Goal: Task Accomplishment & Management: Manage account settings

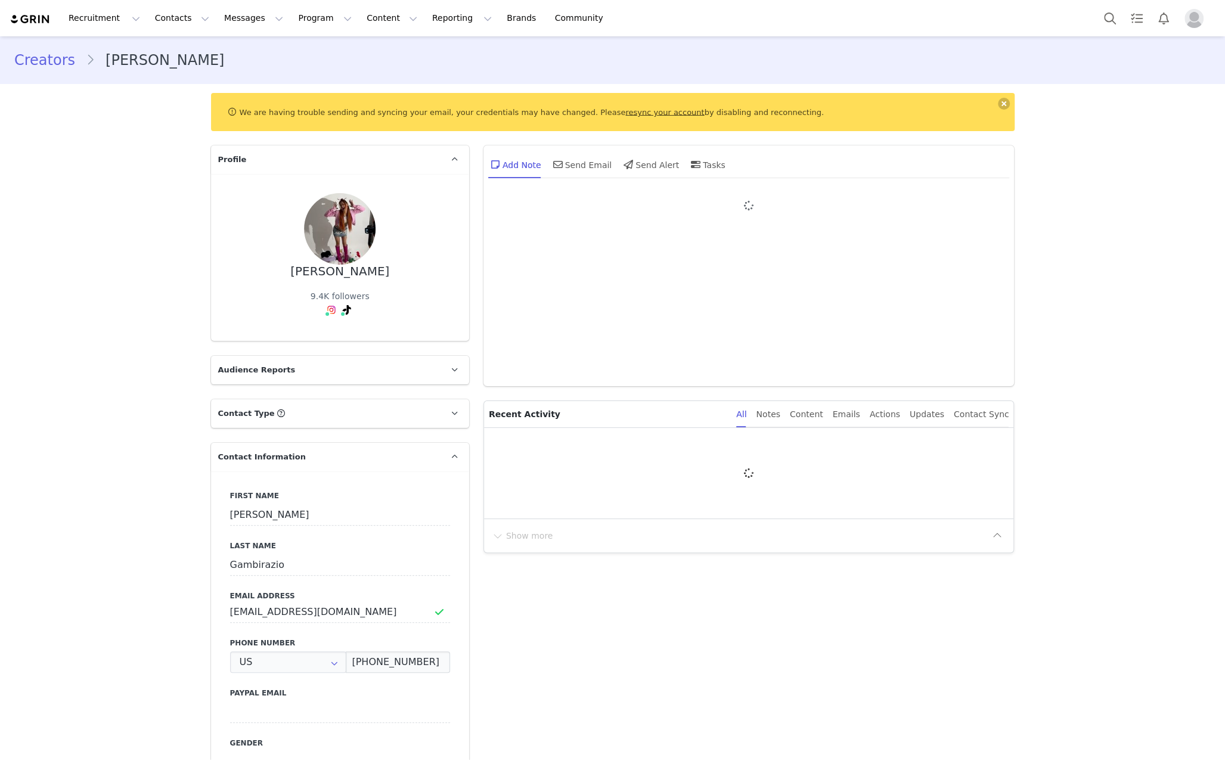
type input "+1 ([GEOGRAPHIC_DATA])"
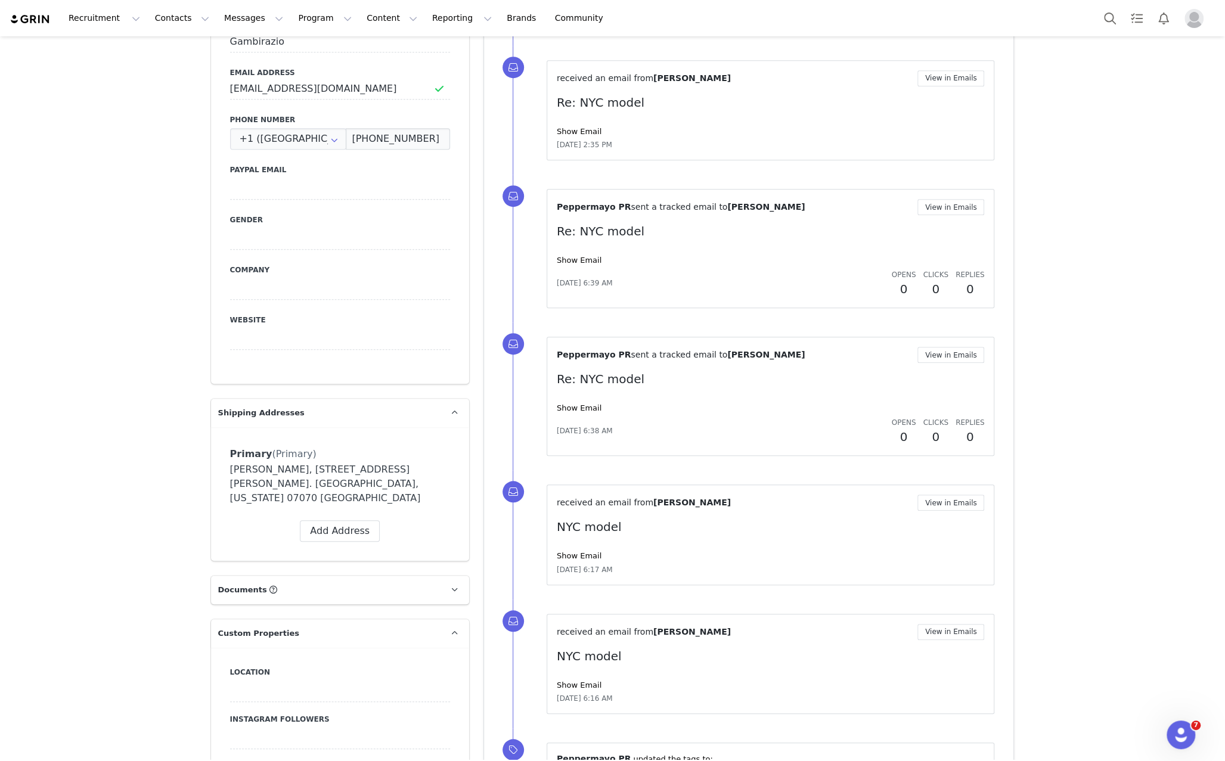
scroll to position [476, 0]
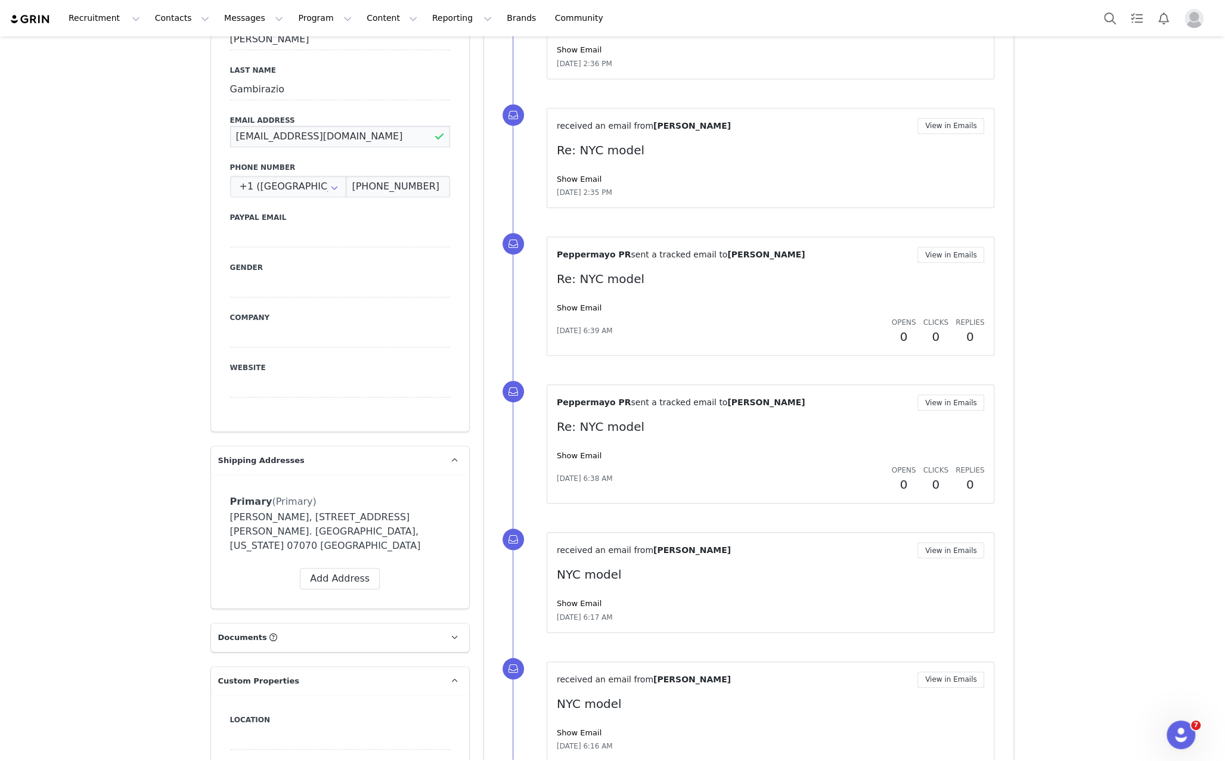
click at [327, 137] on input "[EMAIL_ADDRESS][DOMAIN_NAME]" at bounding box center [340, 136] width 220 height 21
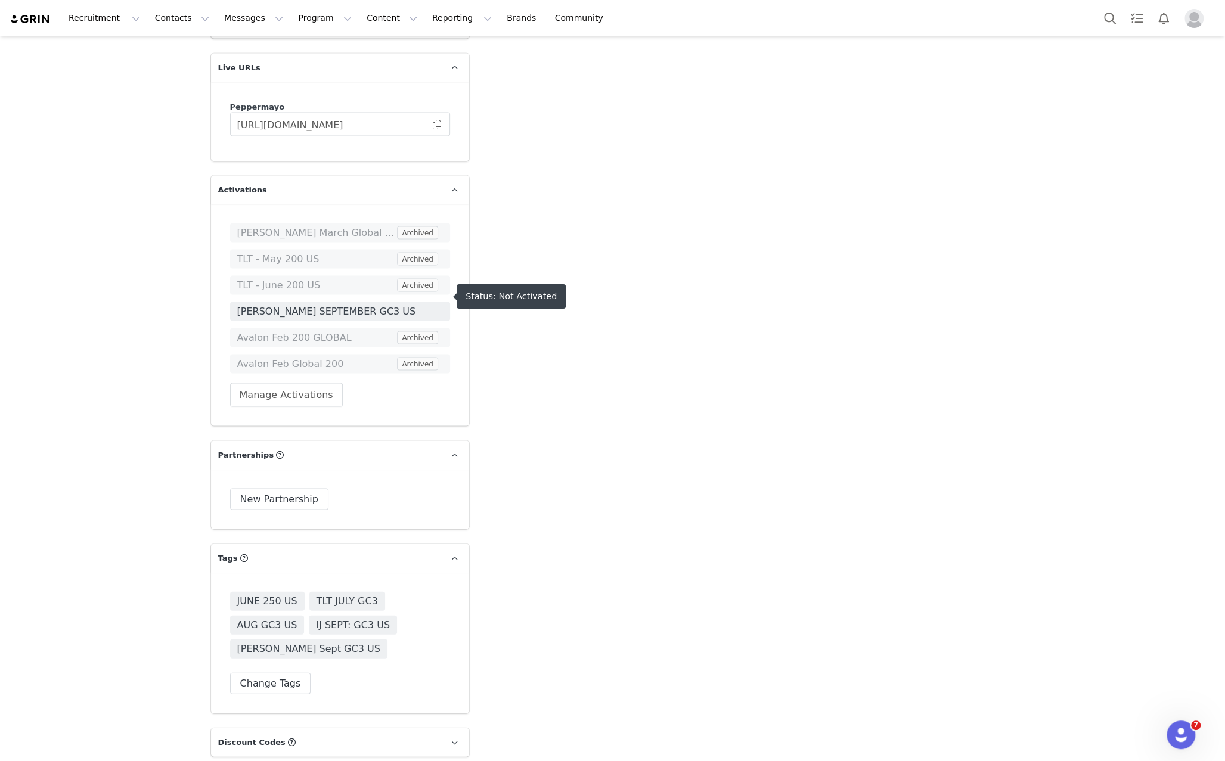
click at [345, 304] on span "[PERSON_NAME] SEPTEMBER GC3 US" at bounding box center [340, 311] width 206 height 14
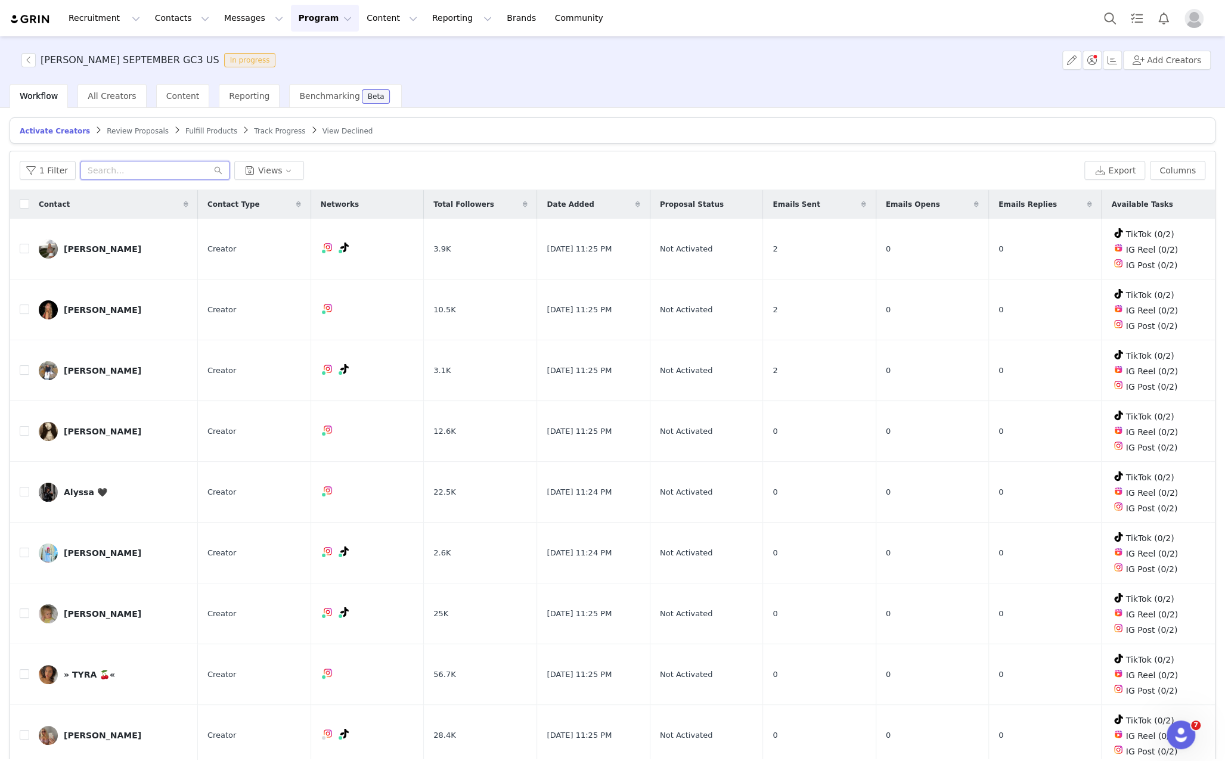
click at [167, 164] on input "text" at bounding box center [154, 170] width 149 height 19
paste input "[EMAIL_ADDRESS][DOMAIN_NAME]"
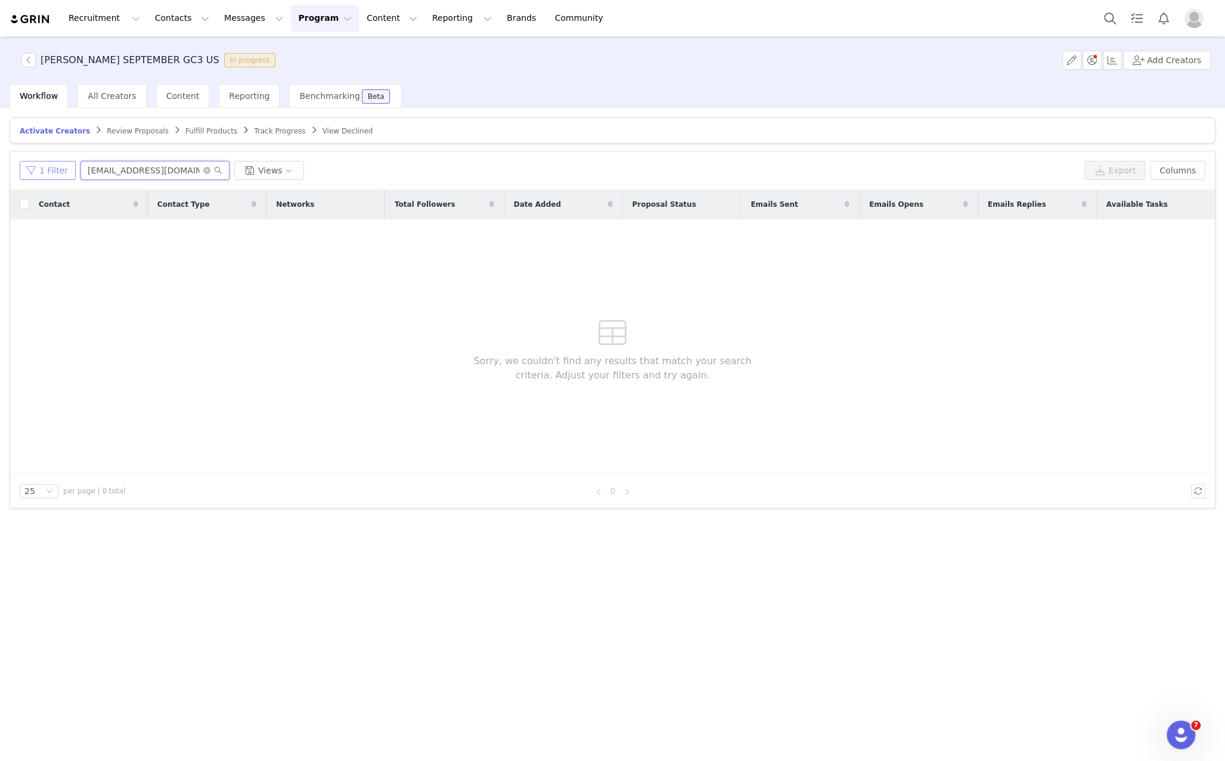
type input "[EMAIL_ADDRESS][DOMAIN_NAME]"
click at [60, 172] on button "1 Filter" at bounding box center [48, 170] width 56 height 19
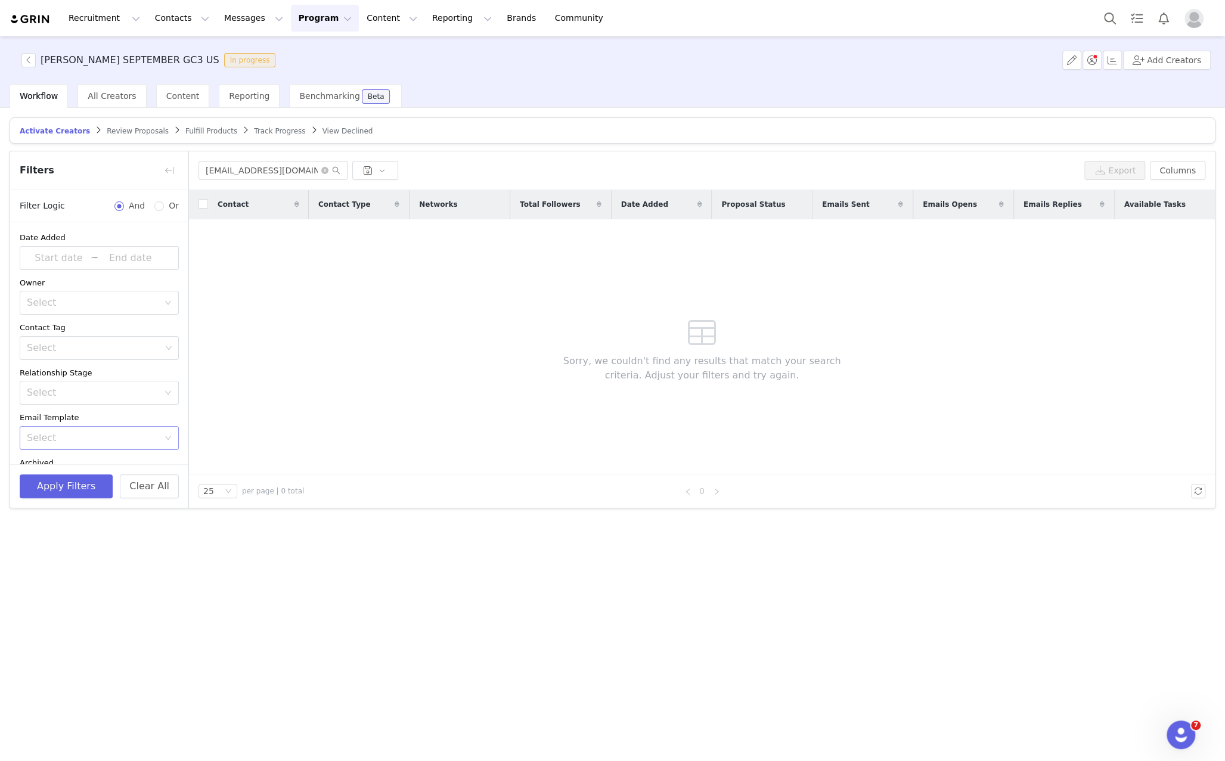
scroll to position [77, 0]
click at [166, 172] on button "button" at bounding box center [169, 170] width 19 height 19
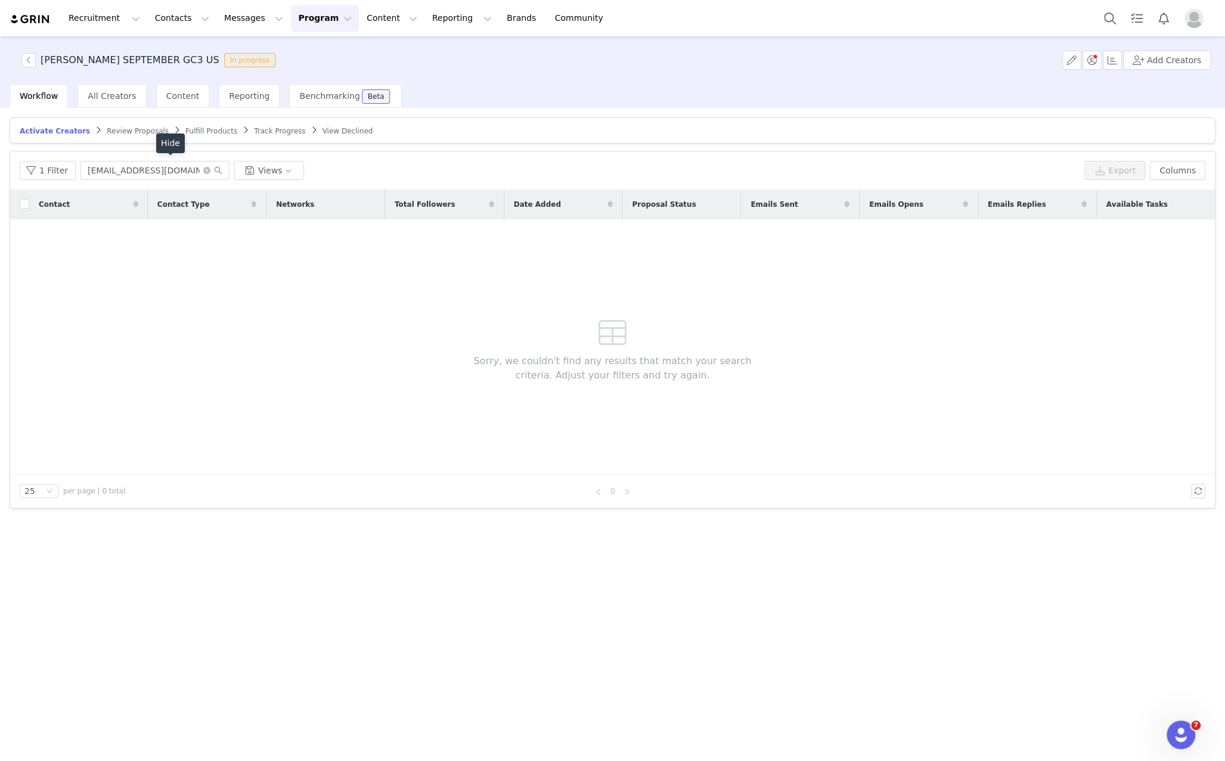
scroll to position [104, 0]
click at [67, 172] on button "1 Filter" at bounding box center [48, 170] width 56 height 19
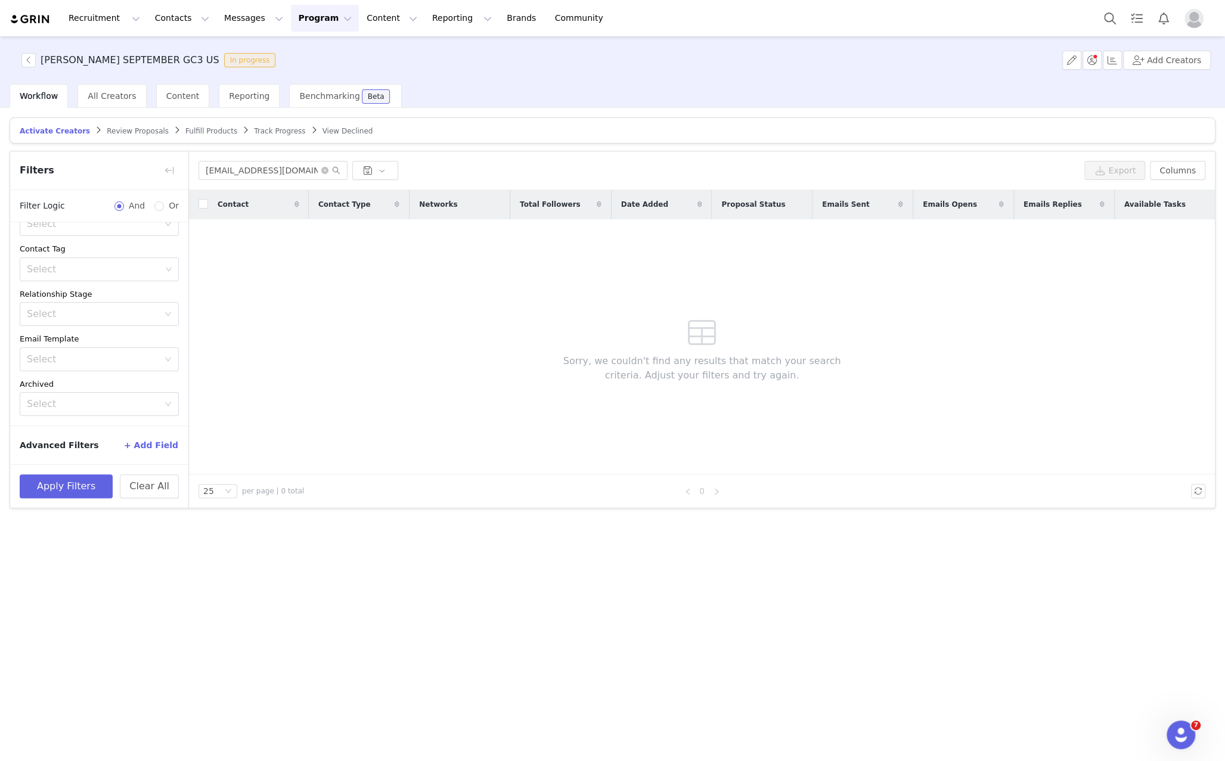
scroll to position [77, 0]
click at [153, 488] on button "Clear All" at bounding box center [149, 486] width 59 height 24
click at [167, 164] on button "button" at bounding box center [169, 170] width 19 height 19
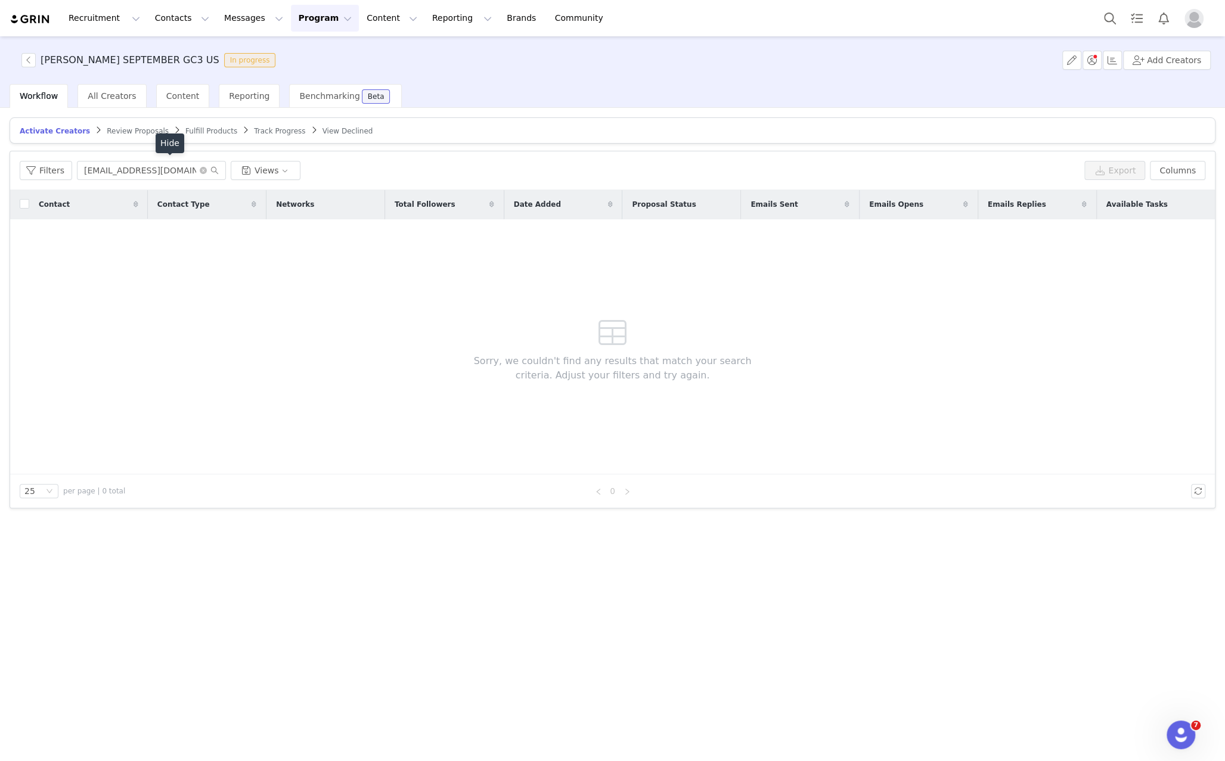
scroll to position [104, 0]
click at [129, 131] on span "Review Proposals" at bounding box center [138, 131] width 62 height 8
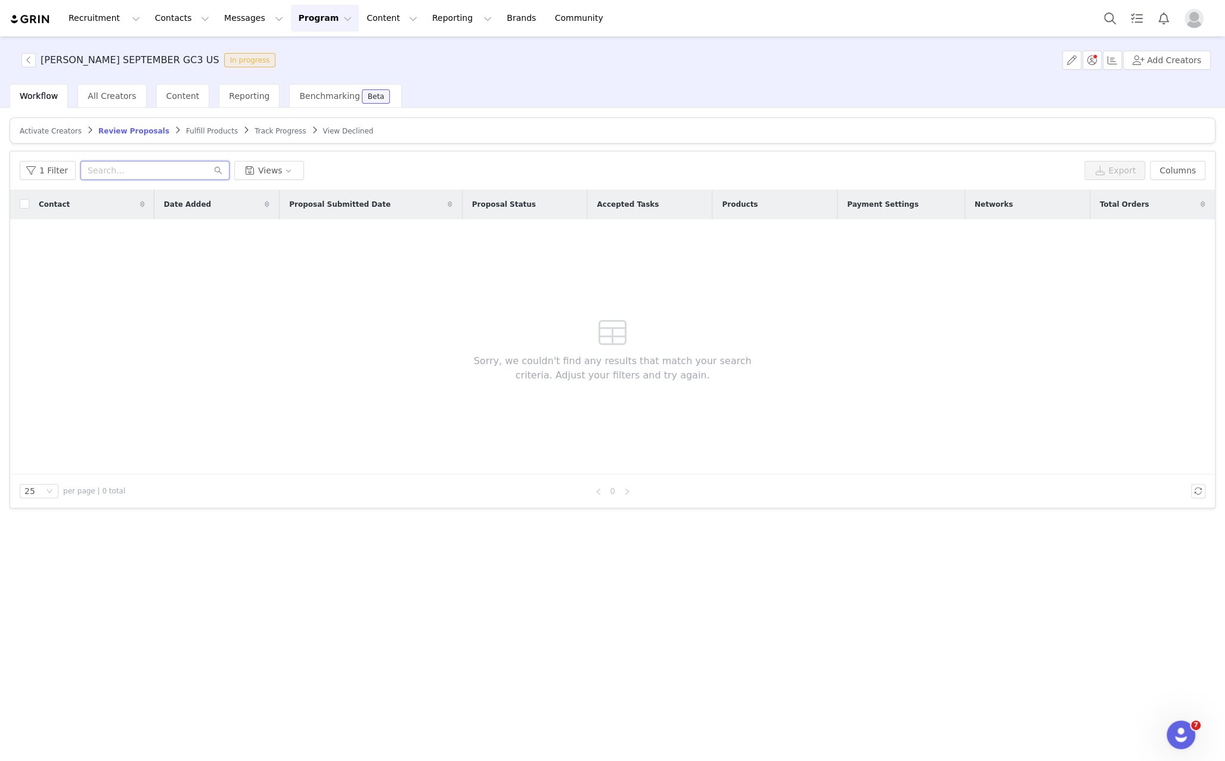
click at [126, 161] on input "text" at bounding box center [154, 170] width 149 height 19
paste input "[EMAIL_ADDRESS][DOMAIN_NAME]"
type input "[EMAIL_ADDRESS][DOMAIN_NAME]"
click at [51, 167] on button "1 Filter" at bounding box center [48, 170] width 56 height 19
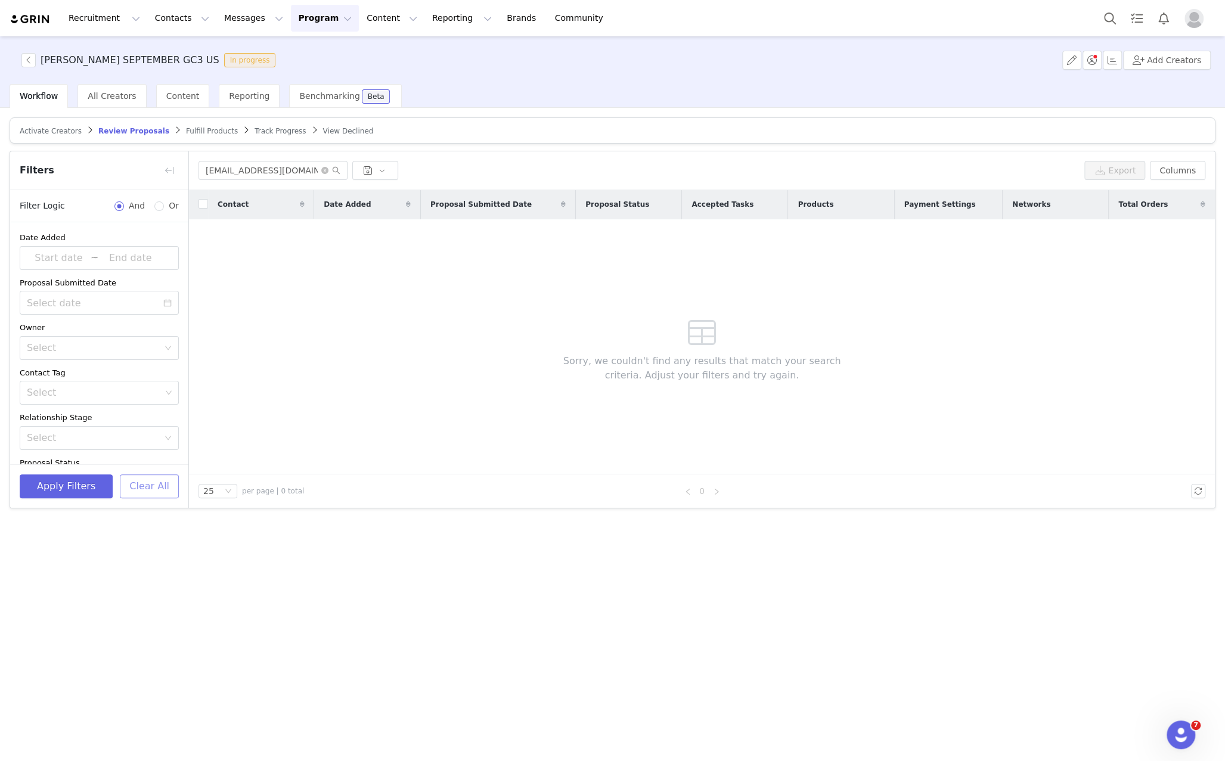
click at [168, 486] on button "Clear All" at bounding box center [149, 486] width 59 height 24
click at [133, 388] on div "Select" at bounding box center [94, 393] width 134 height 12
click at [119, 357] on div "Select" at bounding box center [95, 348] width 137 height 23
click at [97, 328] on div "Owner" at bounding box center [99, 328] width 159 height 12
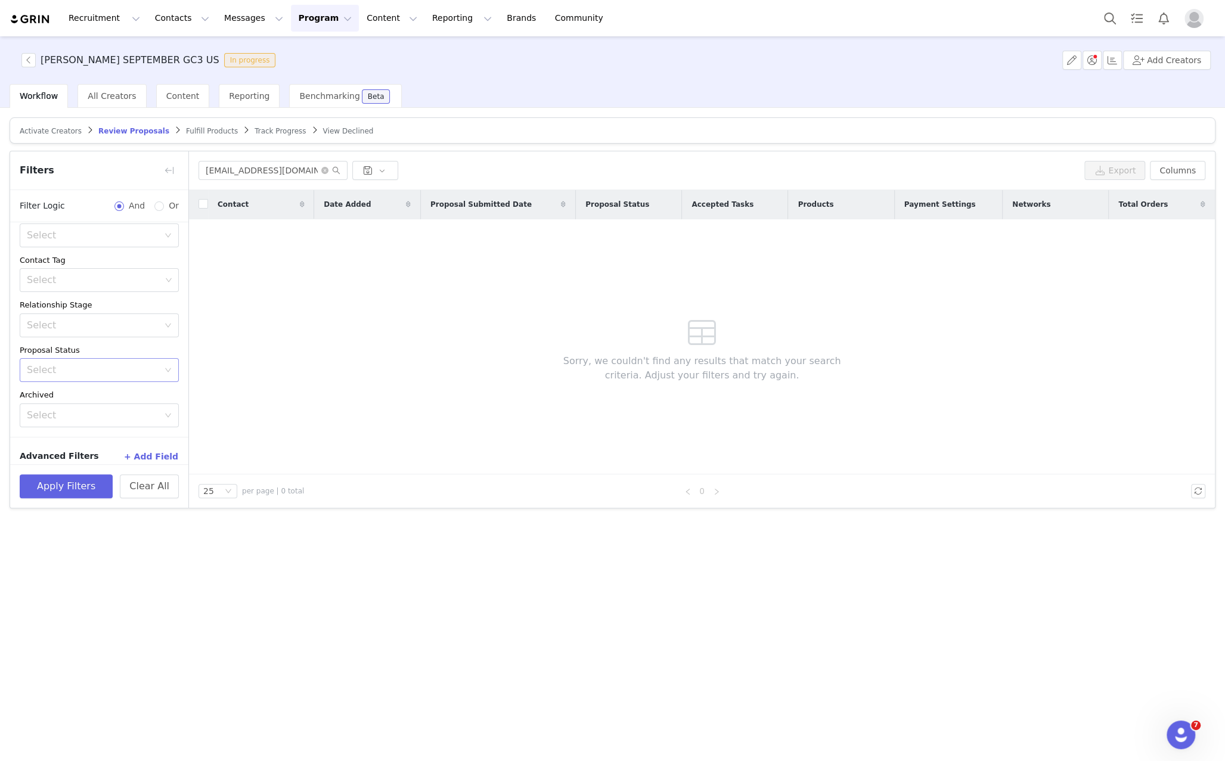
click at [79, 372] on div "Select" at bounding box center [93, 370] width 132 height 12
click at [91, 325] on div "Select" at bounding box center [93, 325] width 132 height 12
click at [86, 284] on div "Select" at bounding box center [94, 280] width 143 height 23
click at [78, 265] on div "Select" at bounding box center [94, 271] width 134 height 12
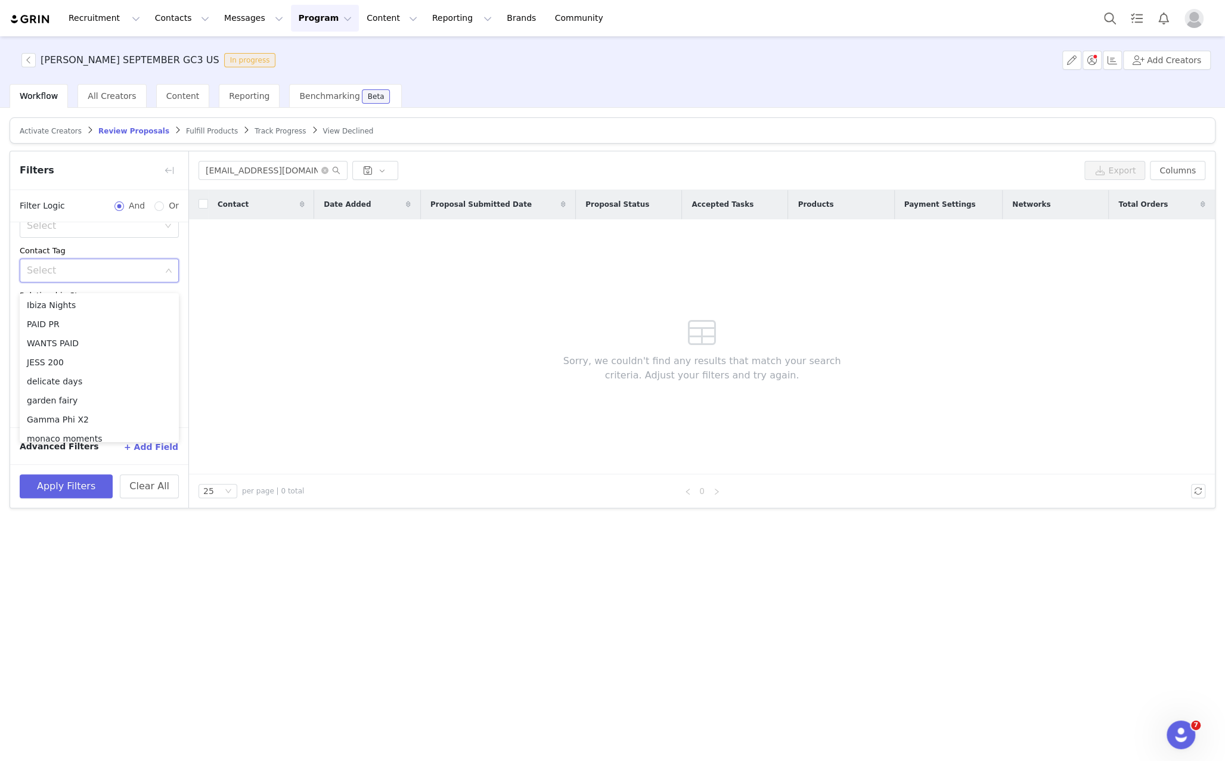
click at [73, 291] on div "Relationship Stage" at bounding box center [99, 296] width 159 height 12
click at [186, 133] on span "Fulfill Products" at bounding box center [212, 131] width 52 height 8
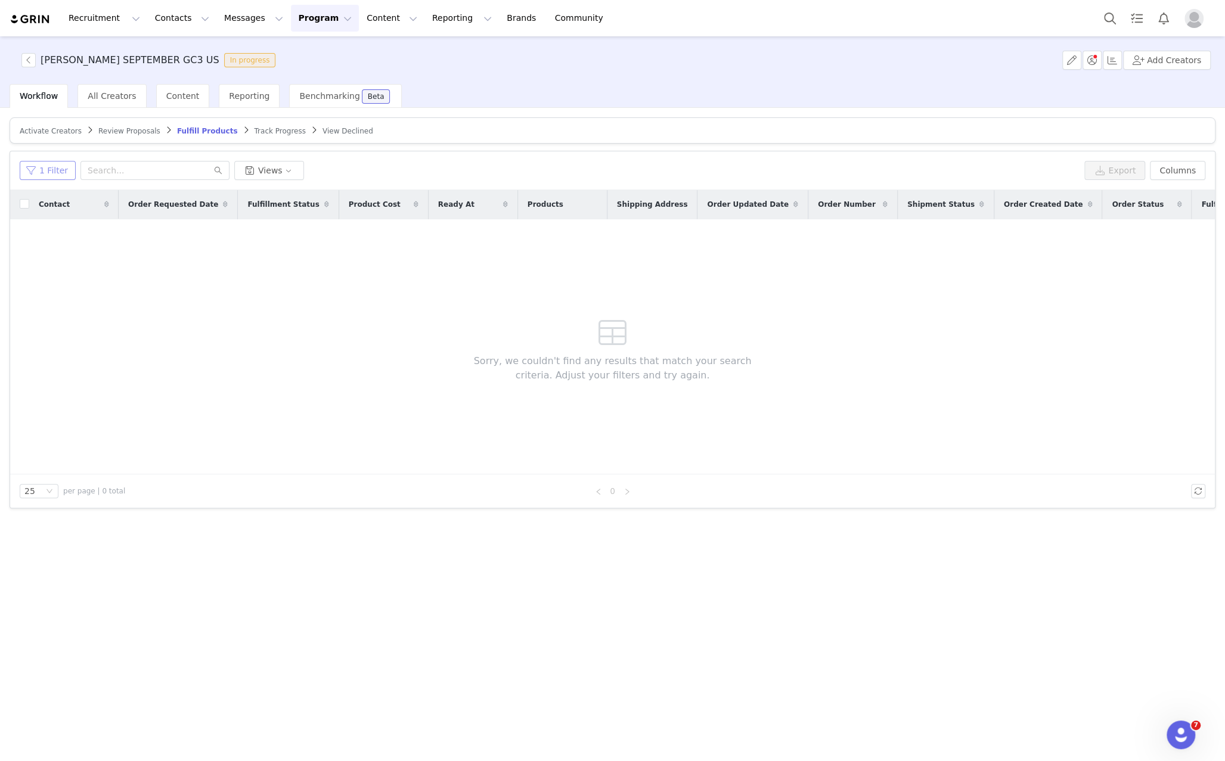
click at [55, 170] on button "1 Filter" at bounding box center [48, 170] width 56 height 19
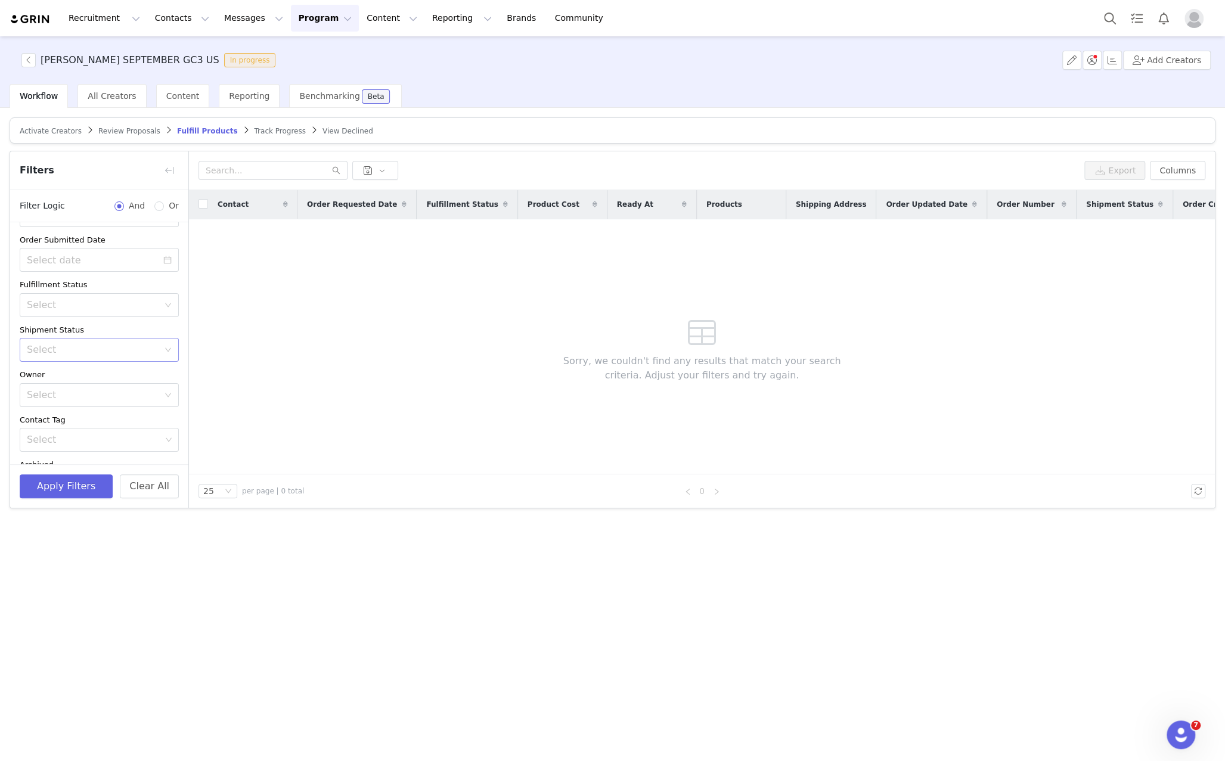
scroll to position [122, 0]
click at [169, 404] on icon "icon: close-circle" at bounding box center [167, 405] width 7 height 7
click at [130, 273] on div "Select" at bounding box center [93, 271] width 132 height 12
click at [124, 293] on li "Has No Order" at bounding box center [99, 295] width 159 height 19
click at [68, 484] on button "Apply Filters" at bounding box center [66, 486] width 93 height 24
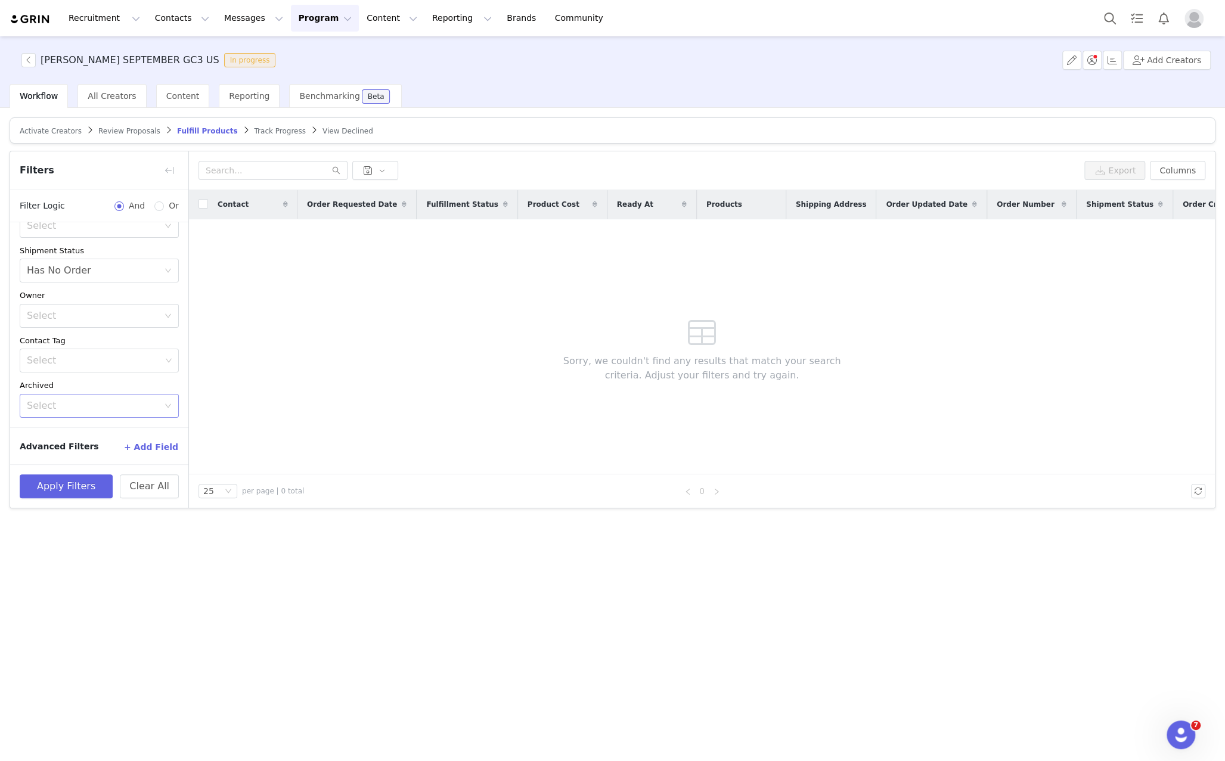
click at [126, 138] on article "Activate Creators Review Proposals Fulfill Products Track Progress View Declined" at bounding box center [612, 130] width 1205 height 26
click at [118, 133] on span "Review Proposals" at bounding box center [129, 131] width 62 height 8
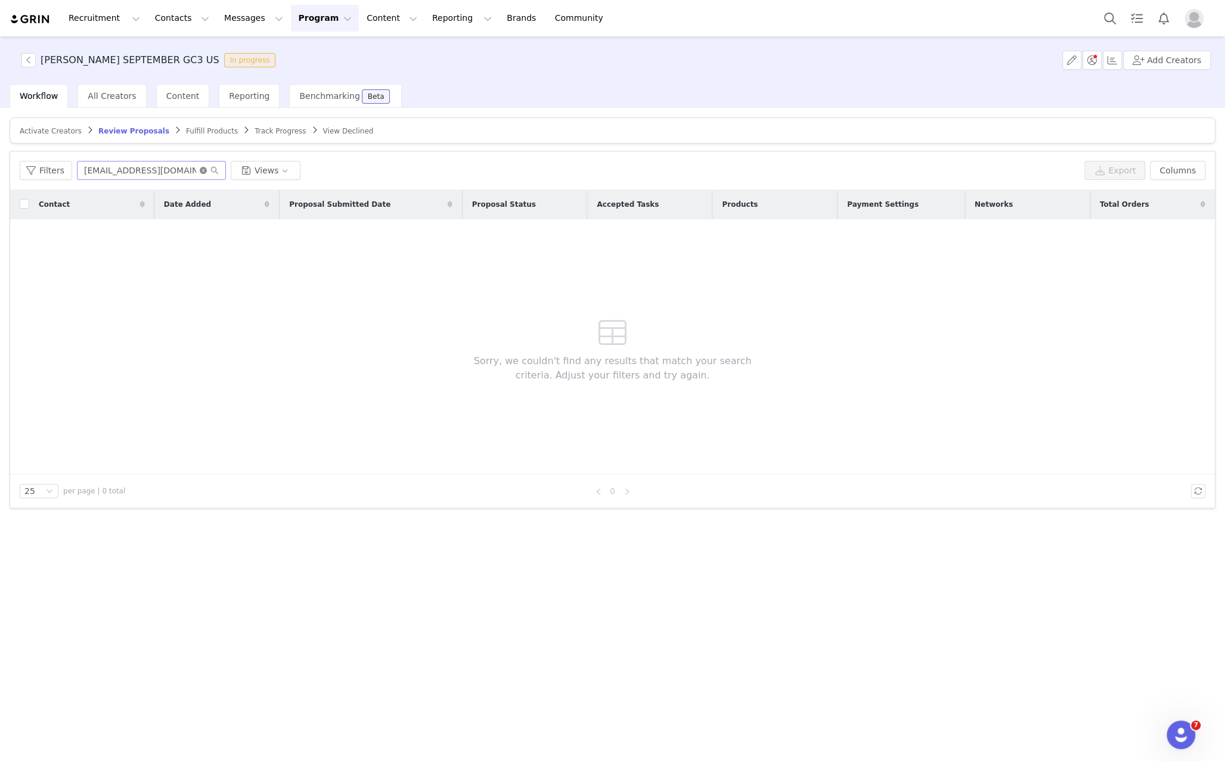
click at [200, 172] on icon "icon: close-circle" at bounding box center [203, 170] width 7 height 7
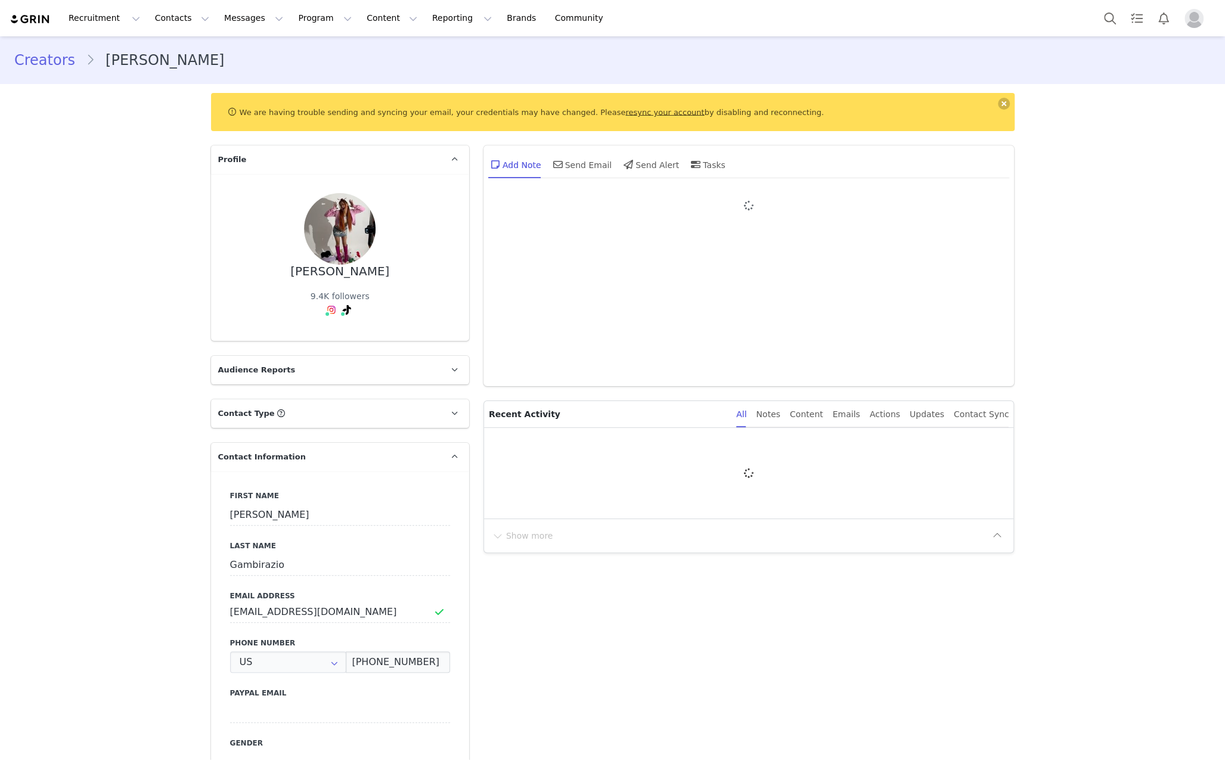
type input "+1 ([GEOGRAPHIC_DATA])"
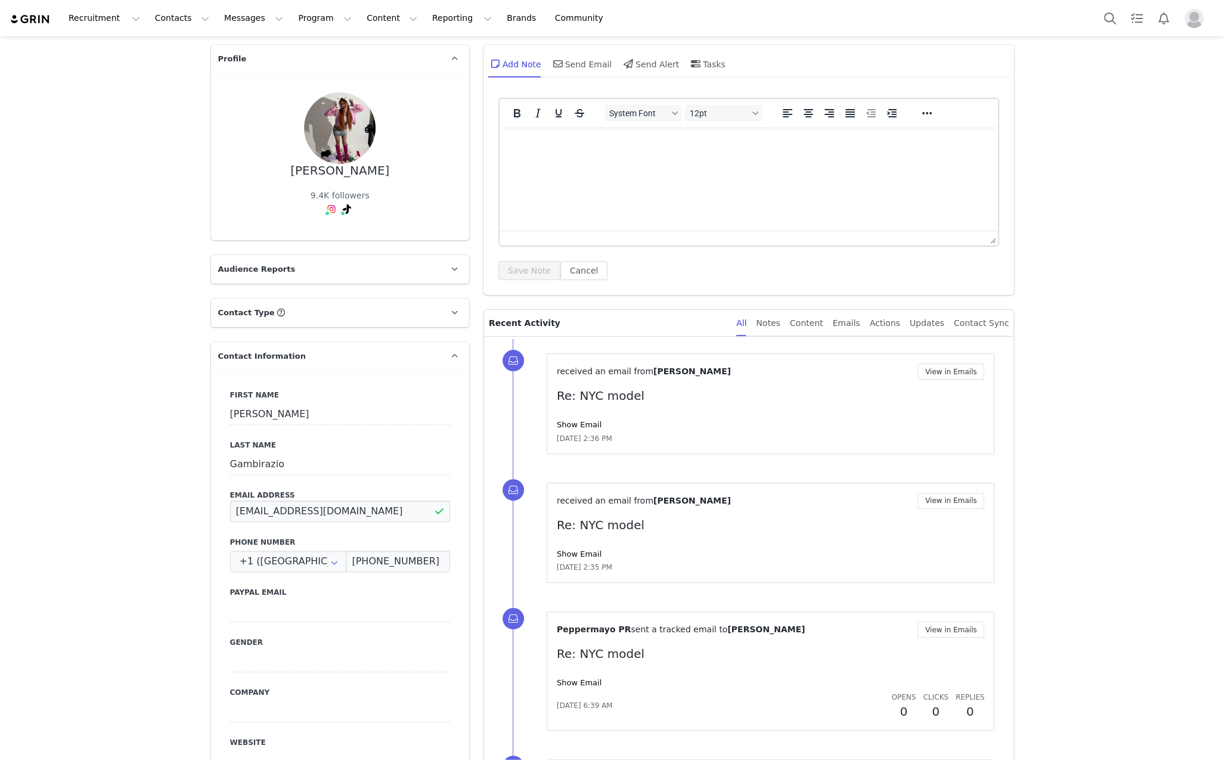
click at [333, 508] on input "[EMAIL_ADDRESS][DOMAIN_NAME]" at bounding box center [340, 511] width 220 height 21
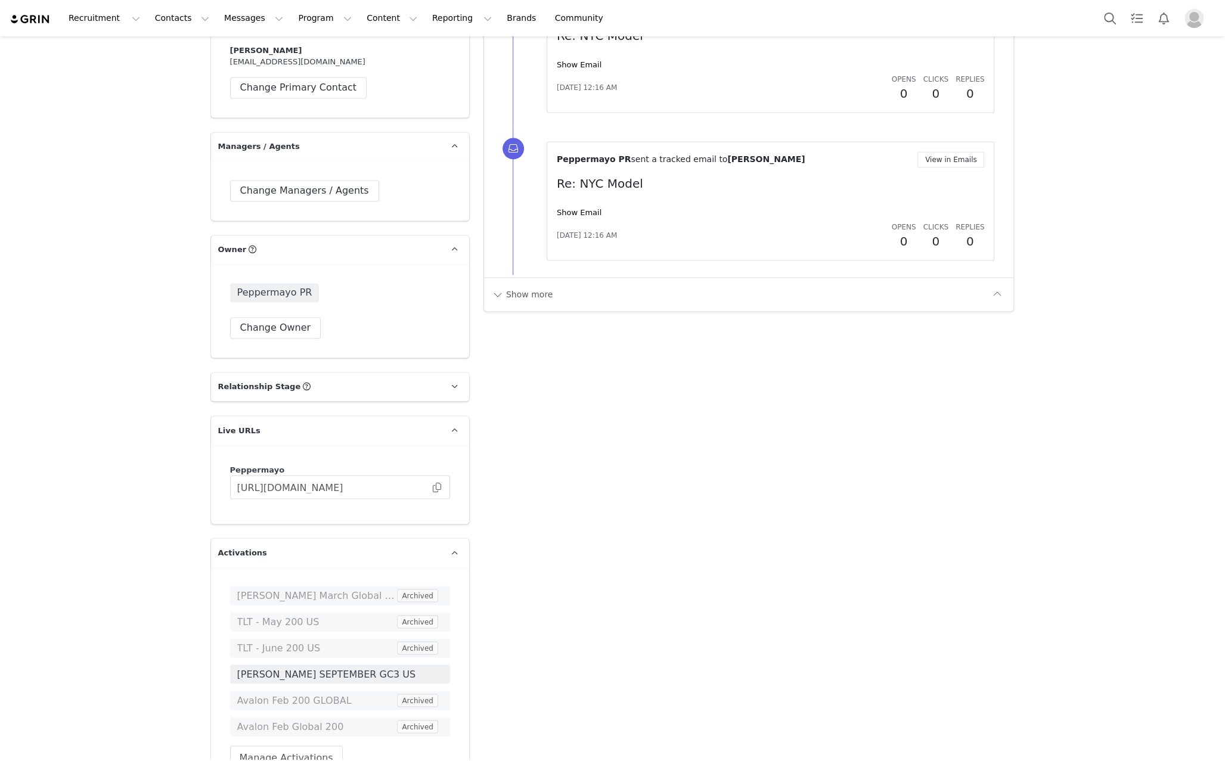
scroll to position [1459, 0]
click at [279, 319] on button "Change Owner" at bounding box center [275, 326] width 91 height 21
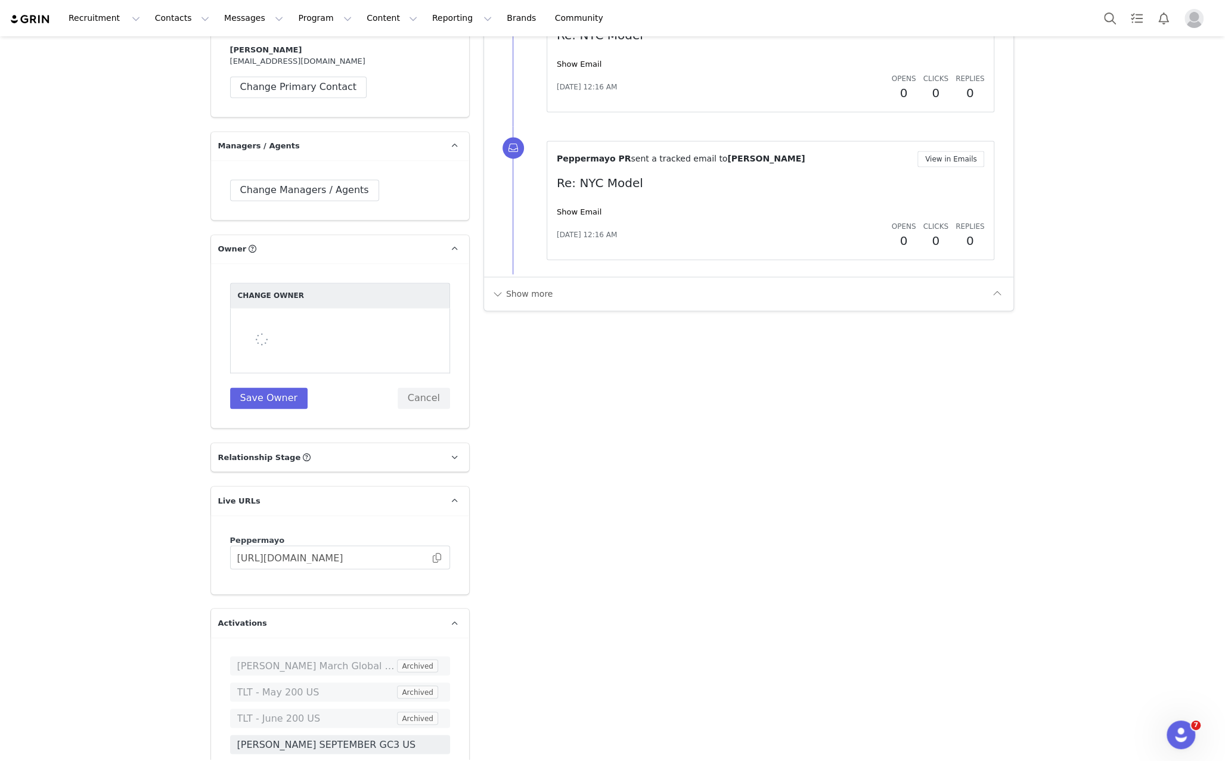
scroll to position [0, 0]
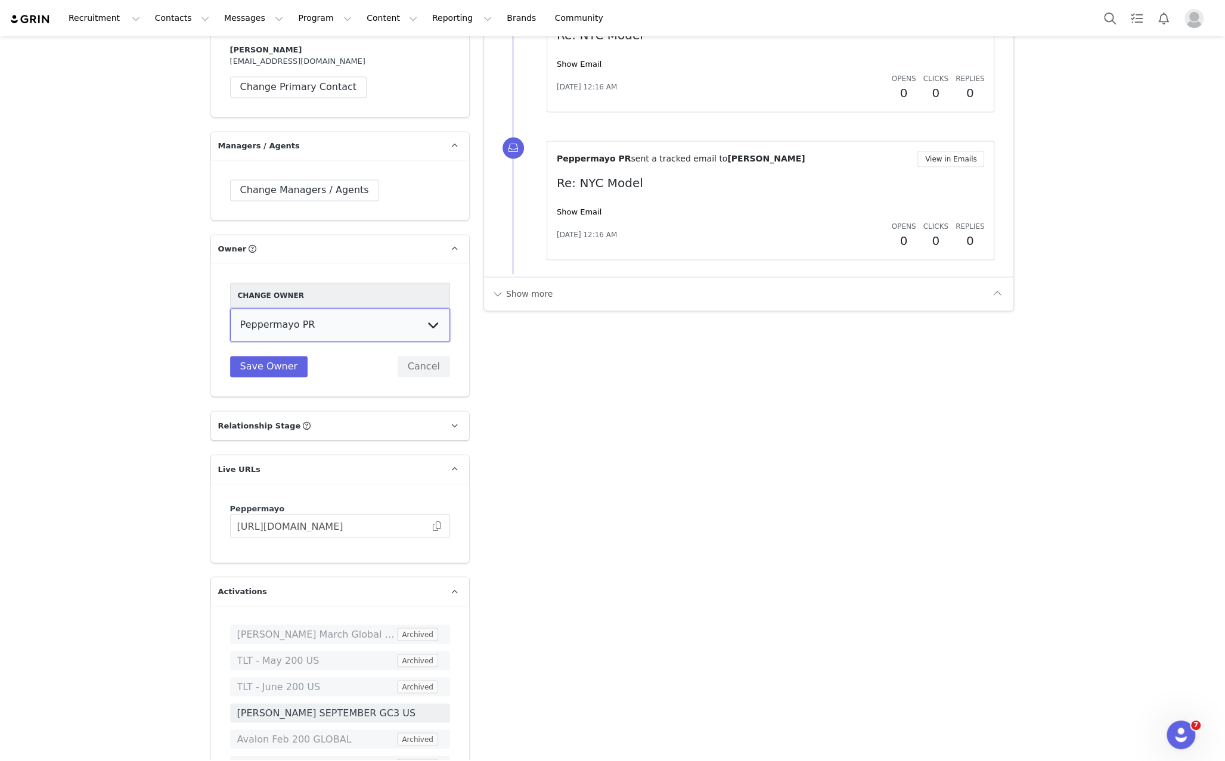
click at [291, 309] on select "[PERSON_NAME] Peppermayo PR [PERSON_NAME] [PERSON_NAME] [PERSON_NAME] [PERSON_N…" at bounding box center [340, 324] width 220 height 33
select select "5988cebd-4b94-4230-8c09-b357ef6016b7"
click at [230, 308] on select "[PERSON_NAME] Peppermayo PR [PERSON_NAME] [PERSON_NAME] [PERSON_NAME] [PERSON_N…" at bounding box center [340, 324] width 220 height 33
click at [257, 356] on button "Save Owner" at bounding box center [269, 366] width 78 height 21
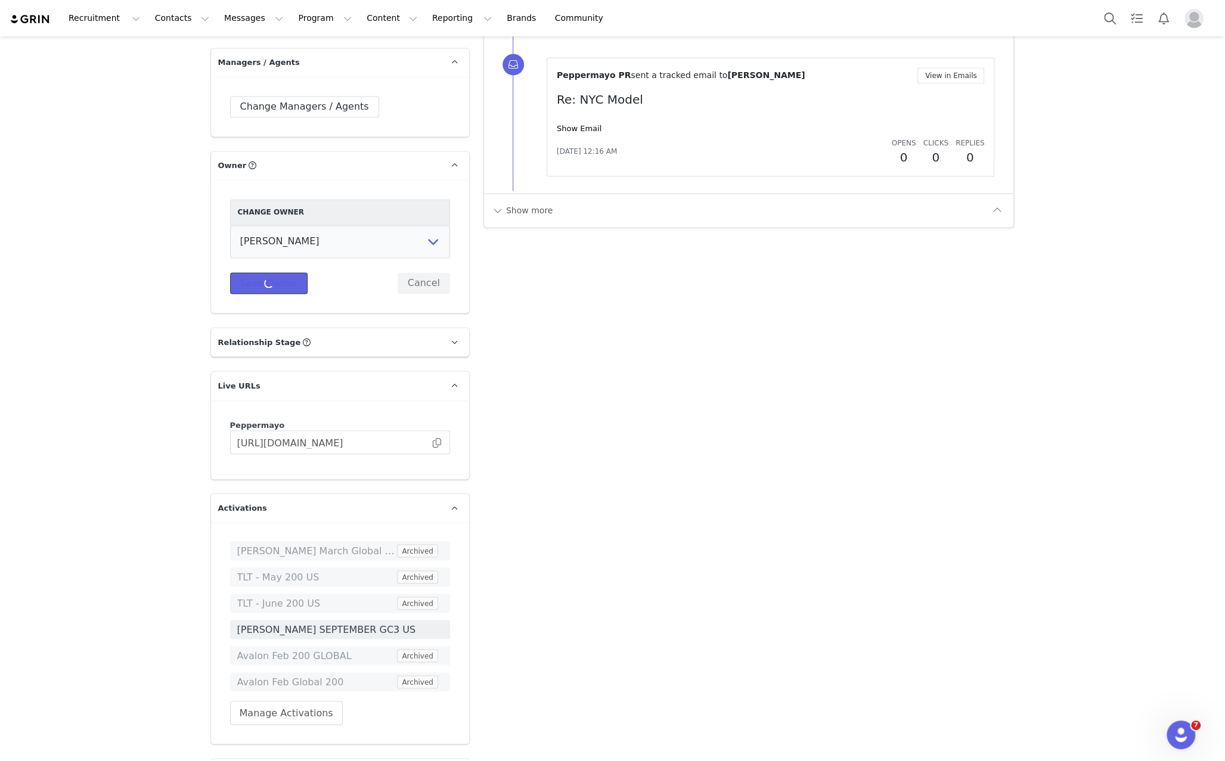
scroll to position [1683, 0]
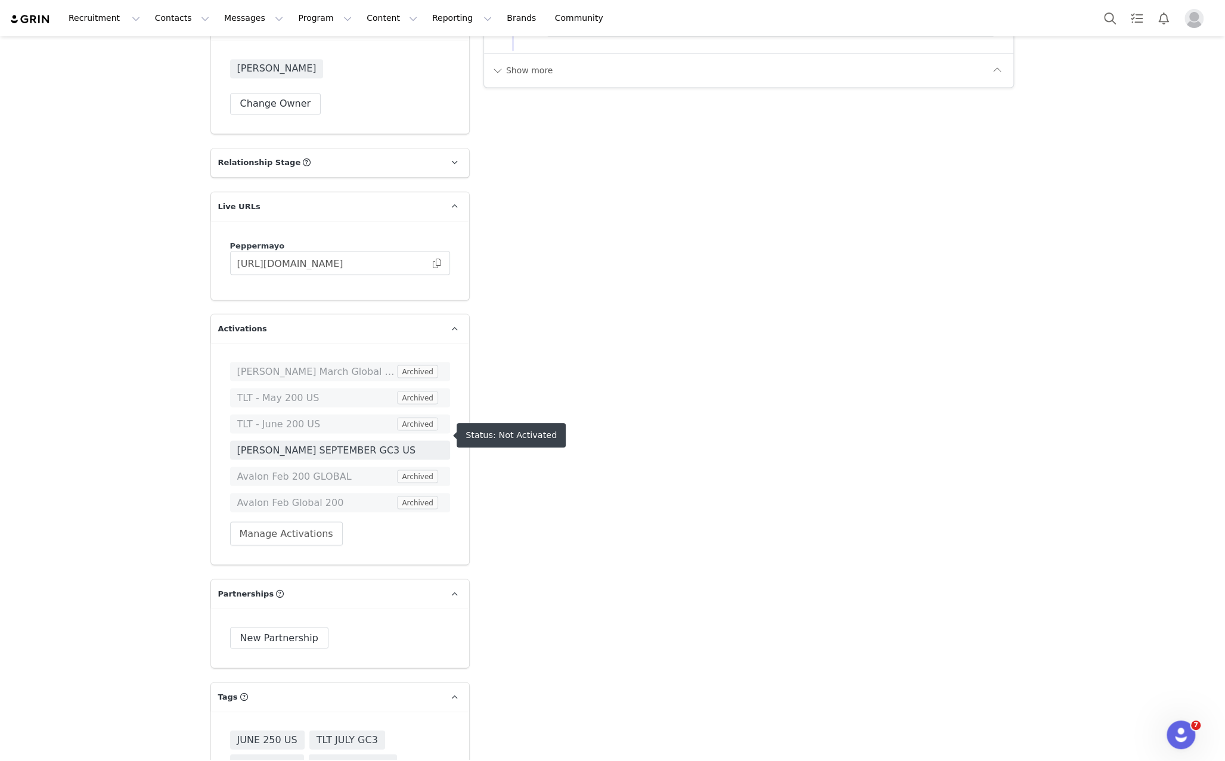
click at [327, 443] on span "[PERSON_NAME] SEPTEMBER GC3 US" at bounding box center [340, 450] width 206 height 14
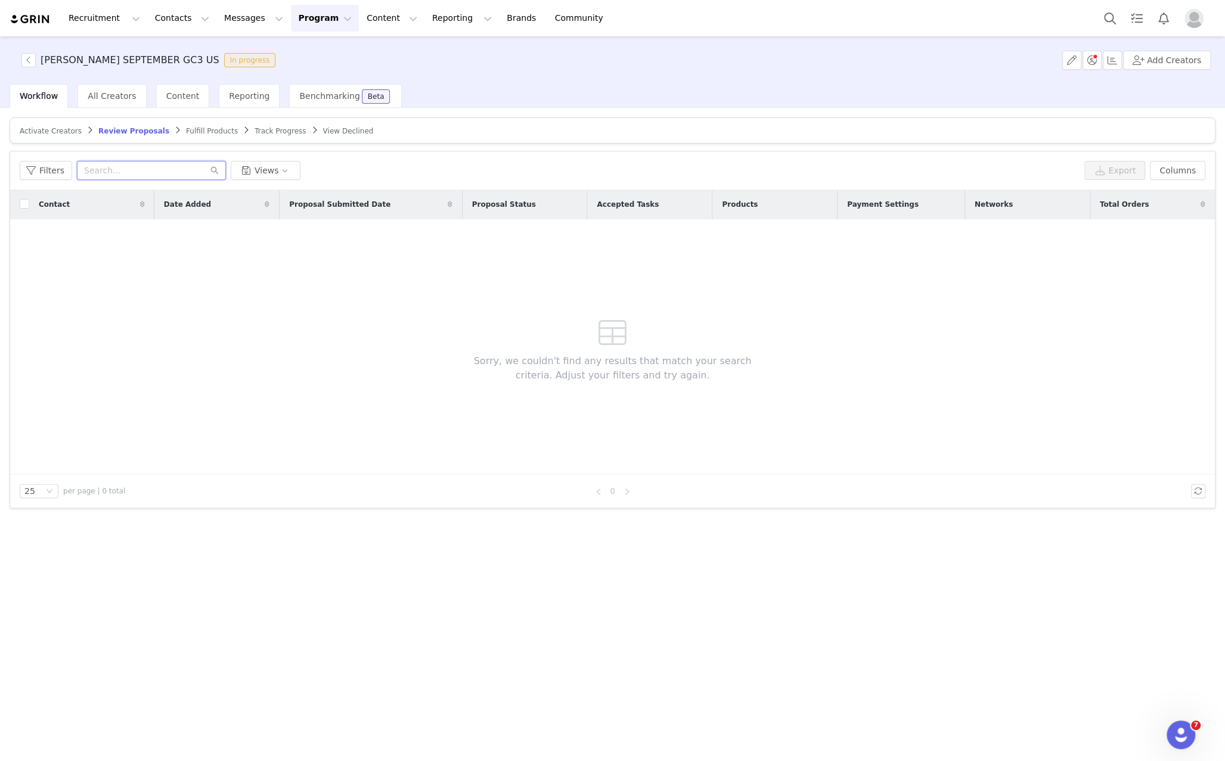
click at [126, 164] on input "text" at bounding box center [151, 170] width 149 height 19
paste input "[EMAIL_ADDRESS][DOMAIN_NAME]"
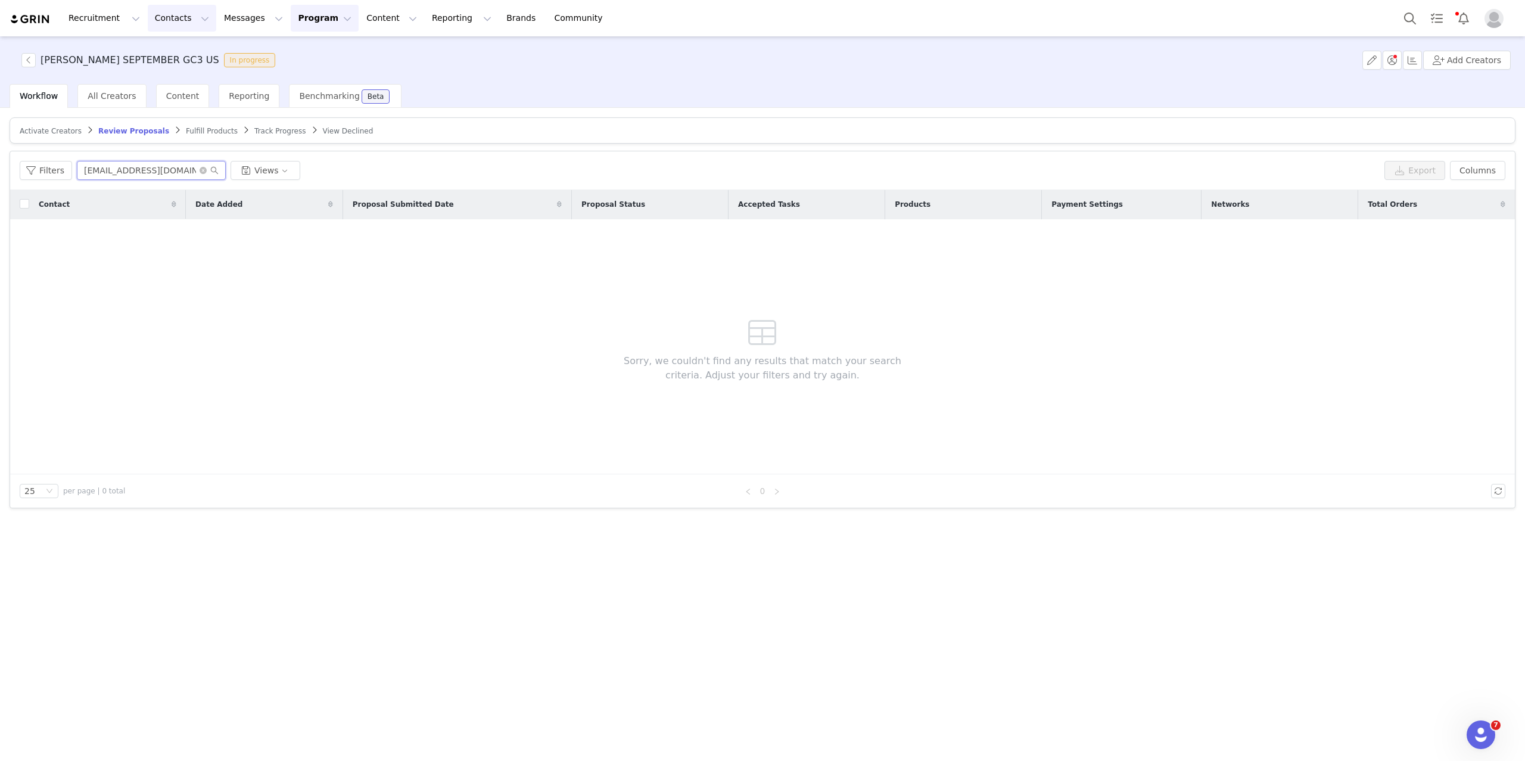
type input "[EMAIL_ADDRESS][DOMAIN_NAME]"
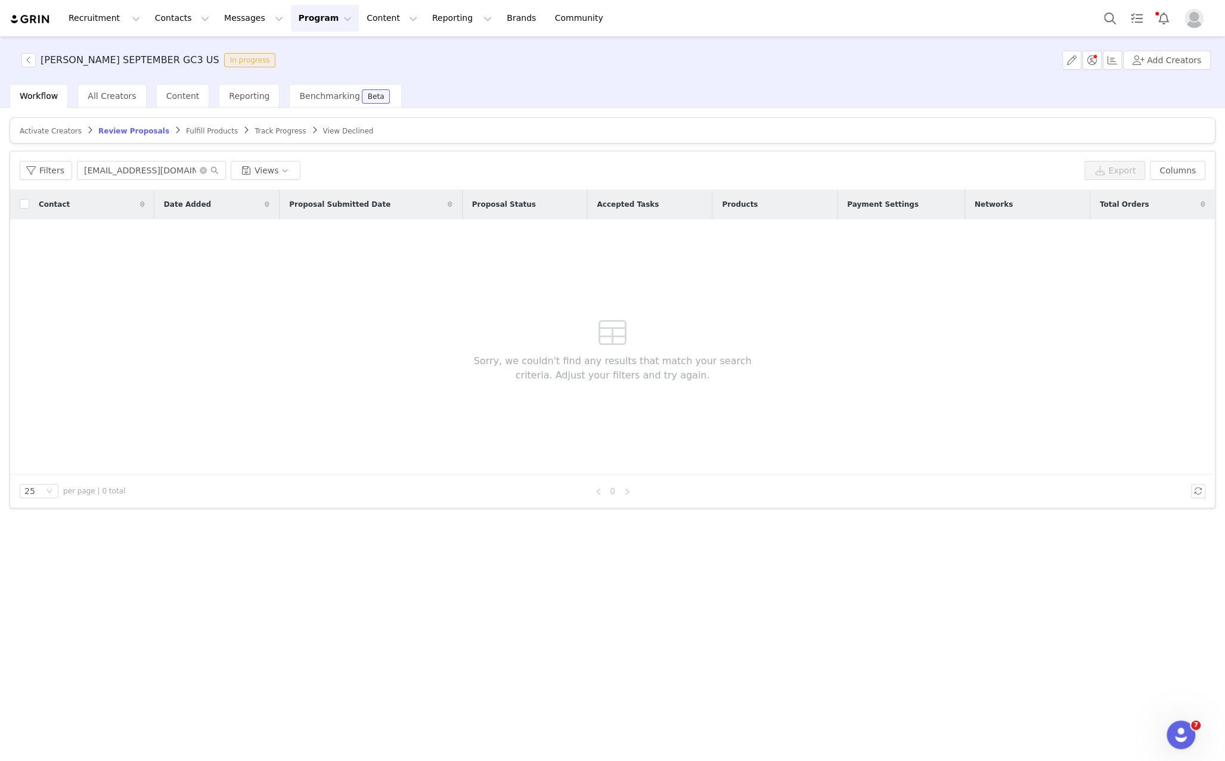
click at [57, 132] on span "Activate Creators" at bounding box center [51, 131] width 62 height 8
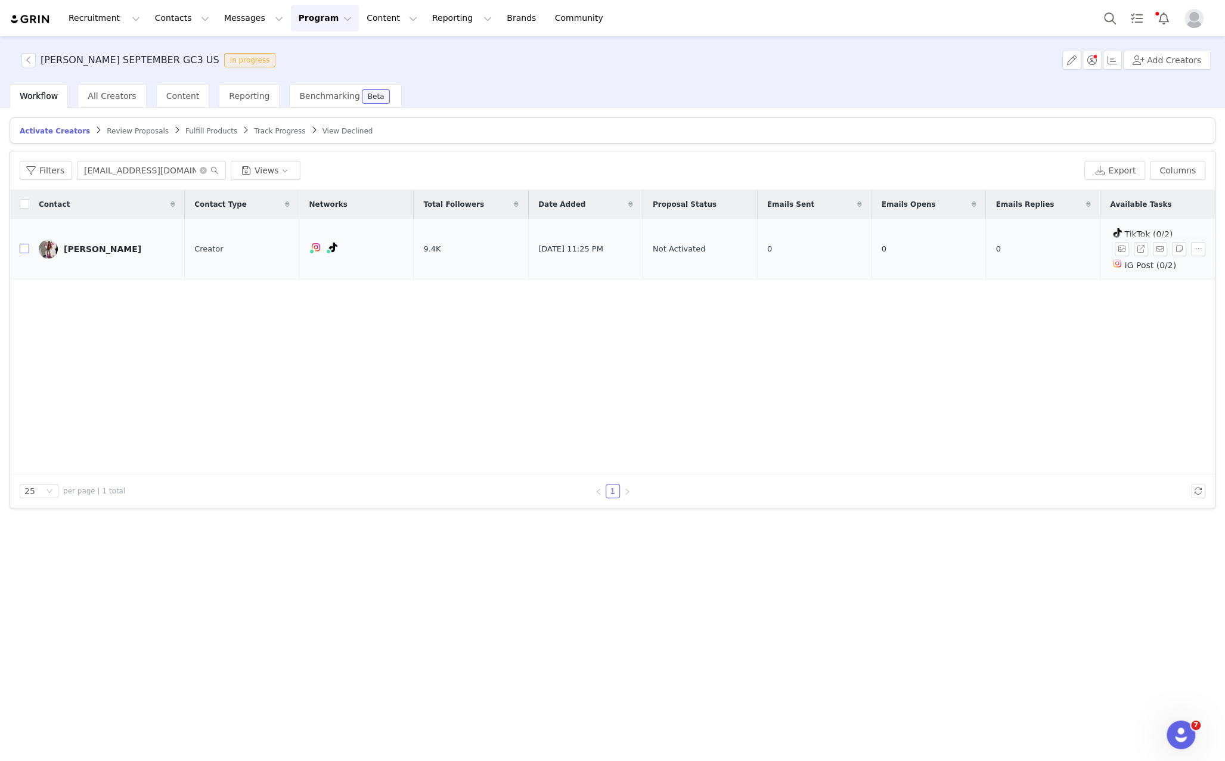
click at [21, 246] on input "checkbox" at bounding box center [25, 249] width 10 height 10
checkbox input "true"
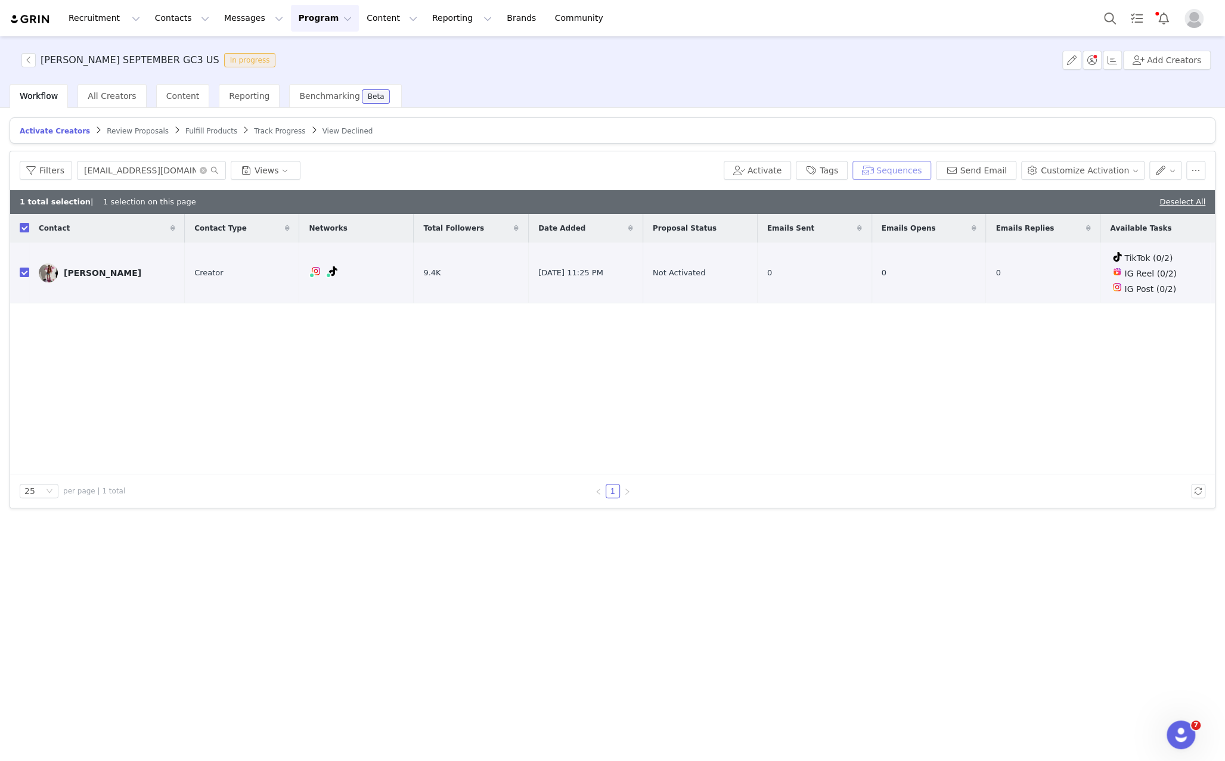
click at [909, 169] on button "Sequences" at bounding box center [891, 170] width 79 height 19
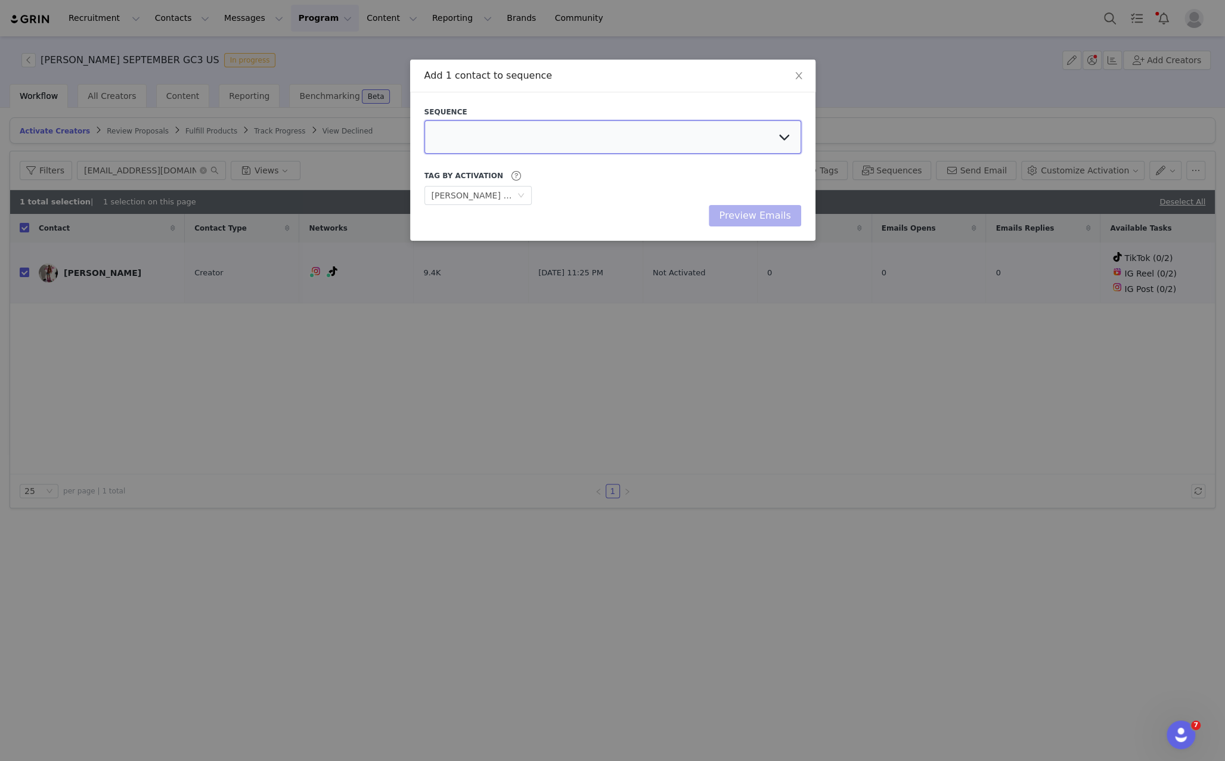
click at [698, 126] on select at bounding box center [612, 136] width 377 height 33
click at [424, 120] on select "[PERSON_NAME] Sept US GC3 Talia Sept AU GC1 Talia Sept AU GC2 Talia Sept AU GC3…" at bounding box center [612, 136] width 377 height 33
click at [761, 219] on button "Preview Emails" at bounding box center [754, 215] width 92 height 21
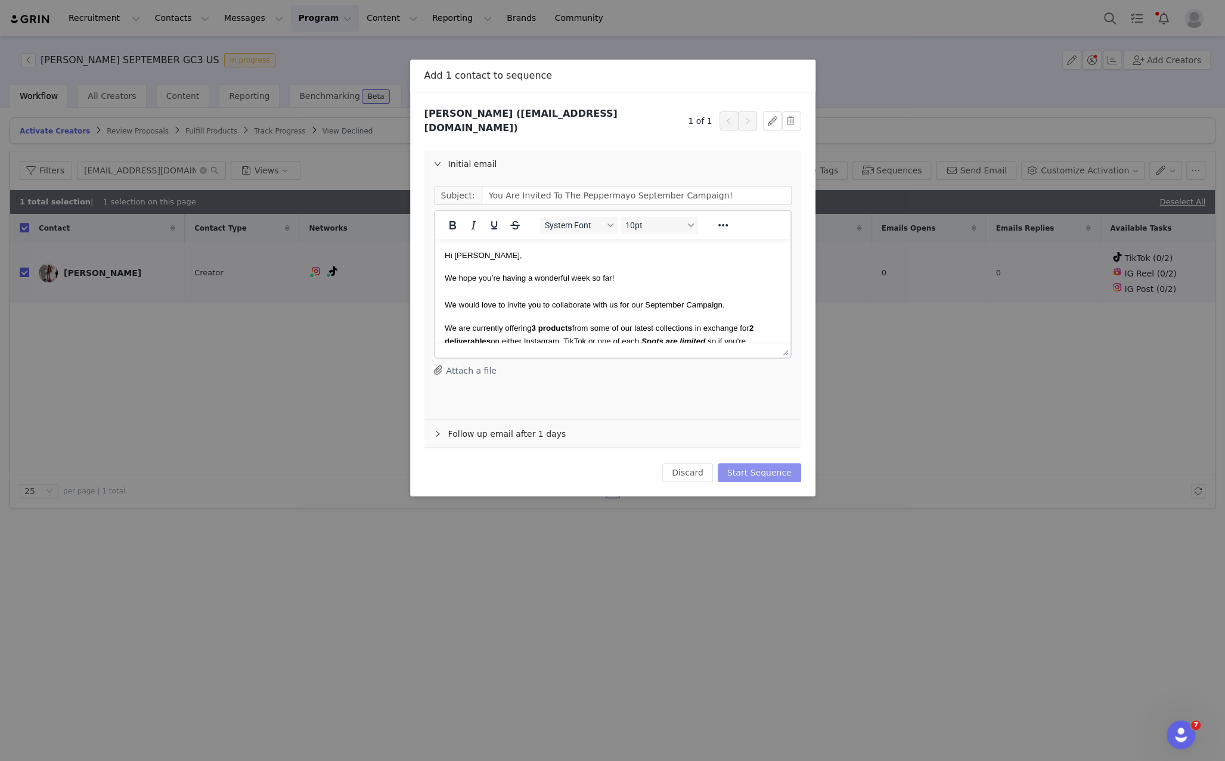
click at [753, 463] on button "Start Sequence" at bounding box center [758, 472] width 83 height 19
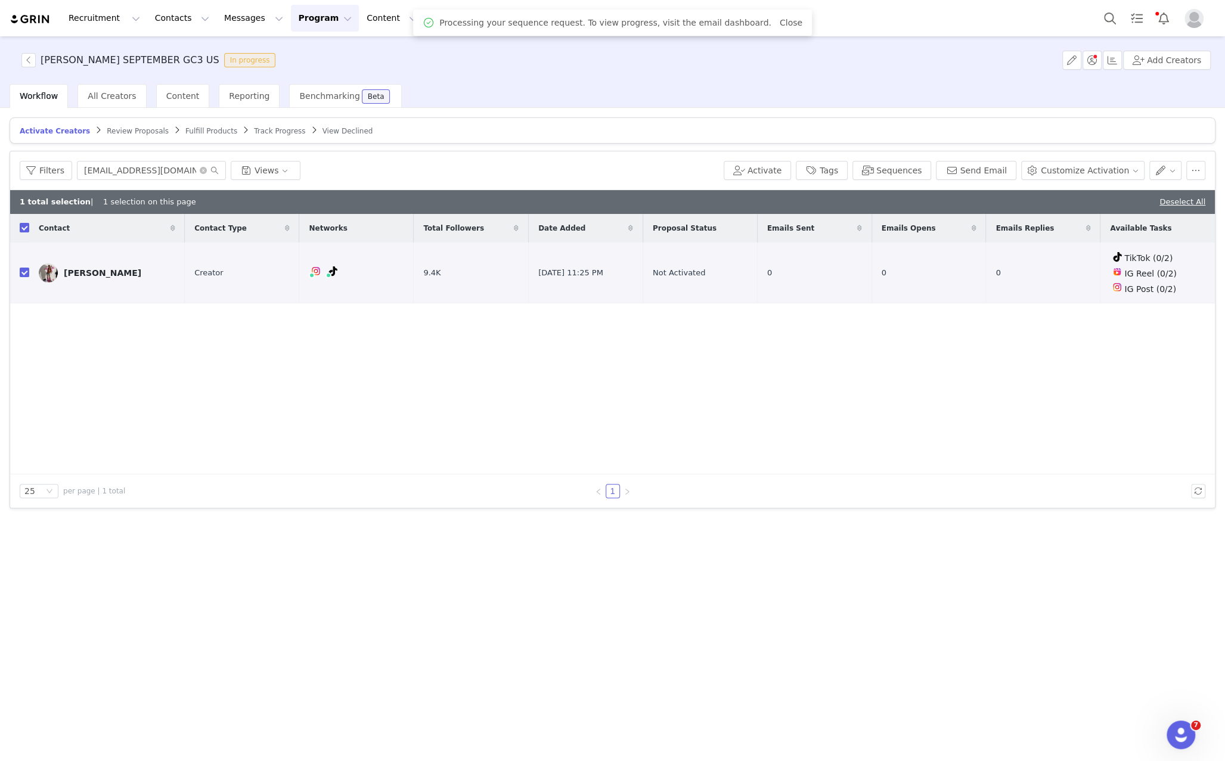
click at [1200, 14] on img "Profile" at bounding box center [1193, 18] width 19 height 19
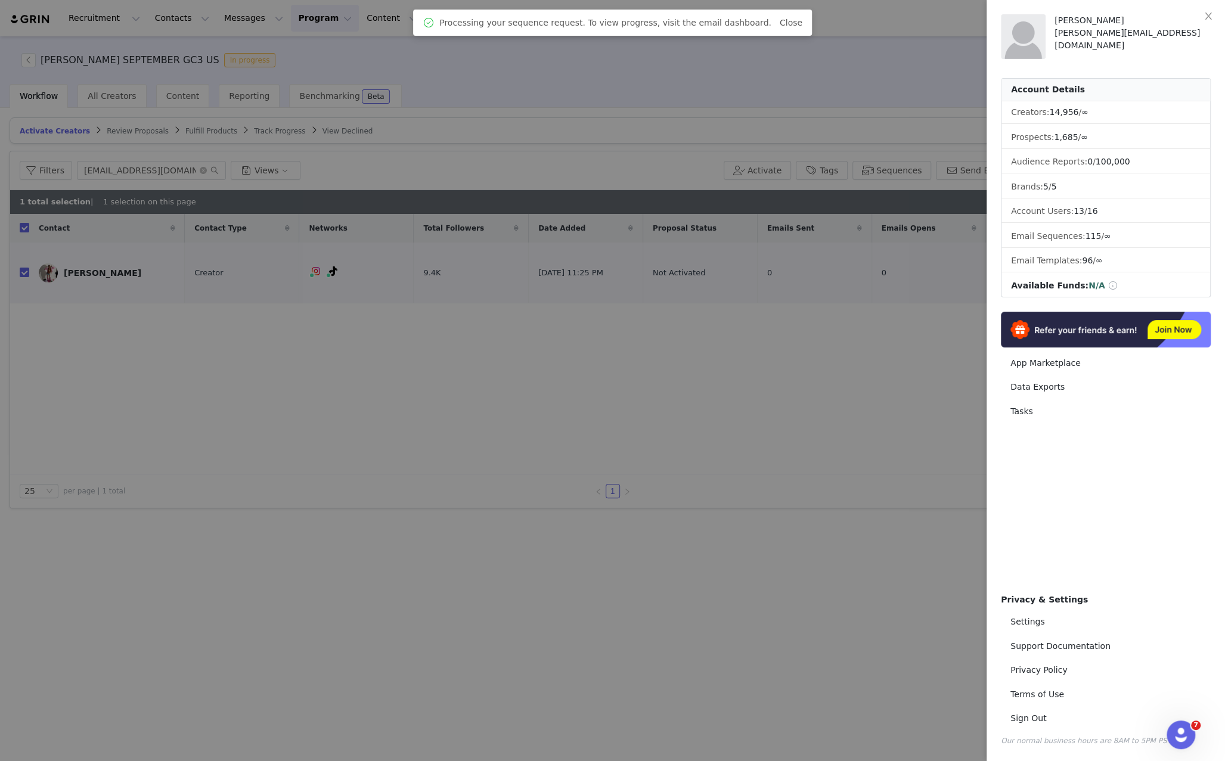
click at [676, 491] on div at bounding box center [612, 380] width 1225 height 761
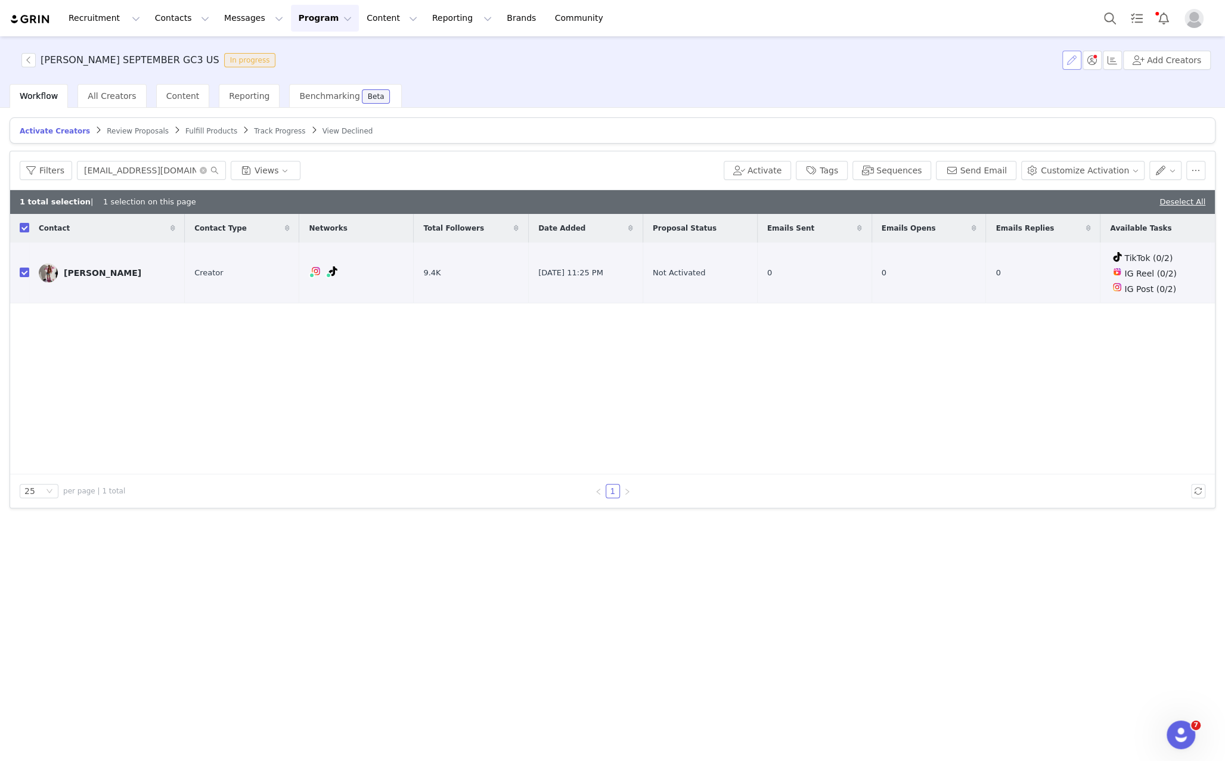
click at [1075, 56] on button "button" at bounding box center [1071, 60] width 19 height 19
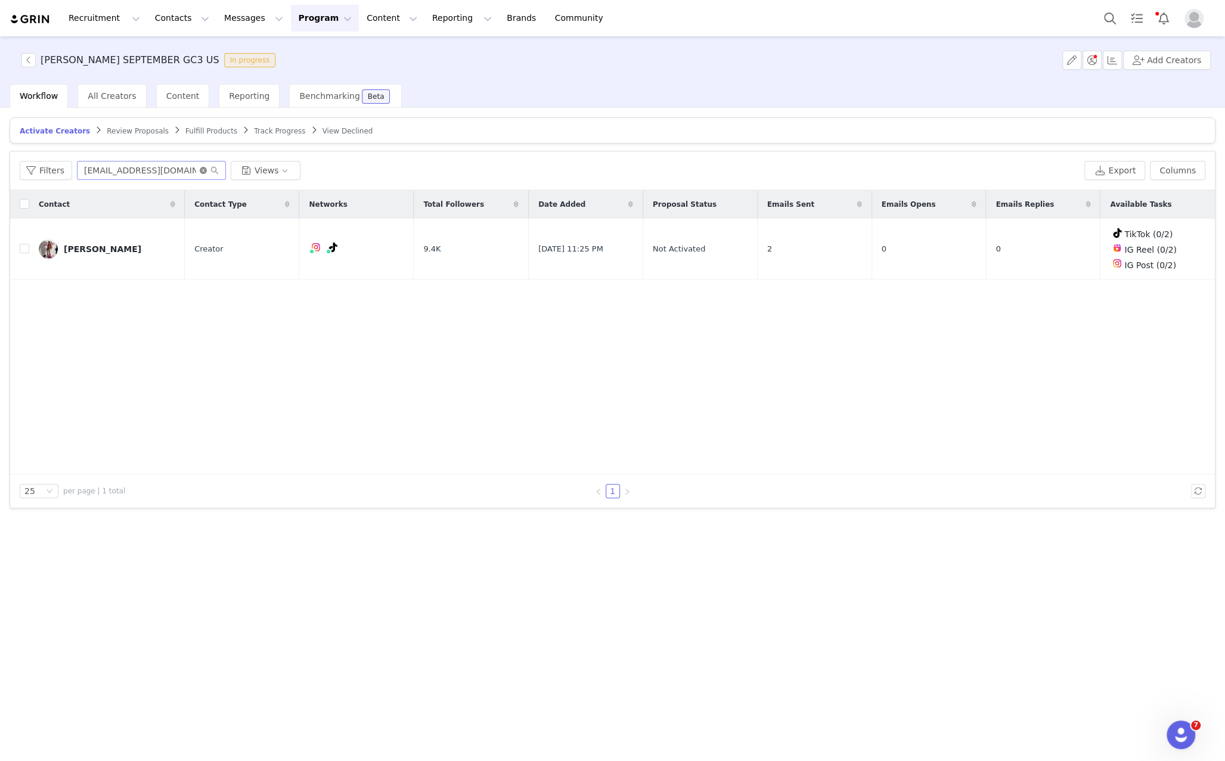
click at [200, 171] on icon "icon: close-circle" at bounding box center [203, 170] width 7 height 7
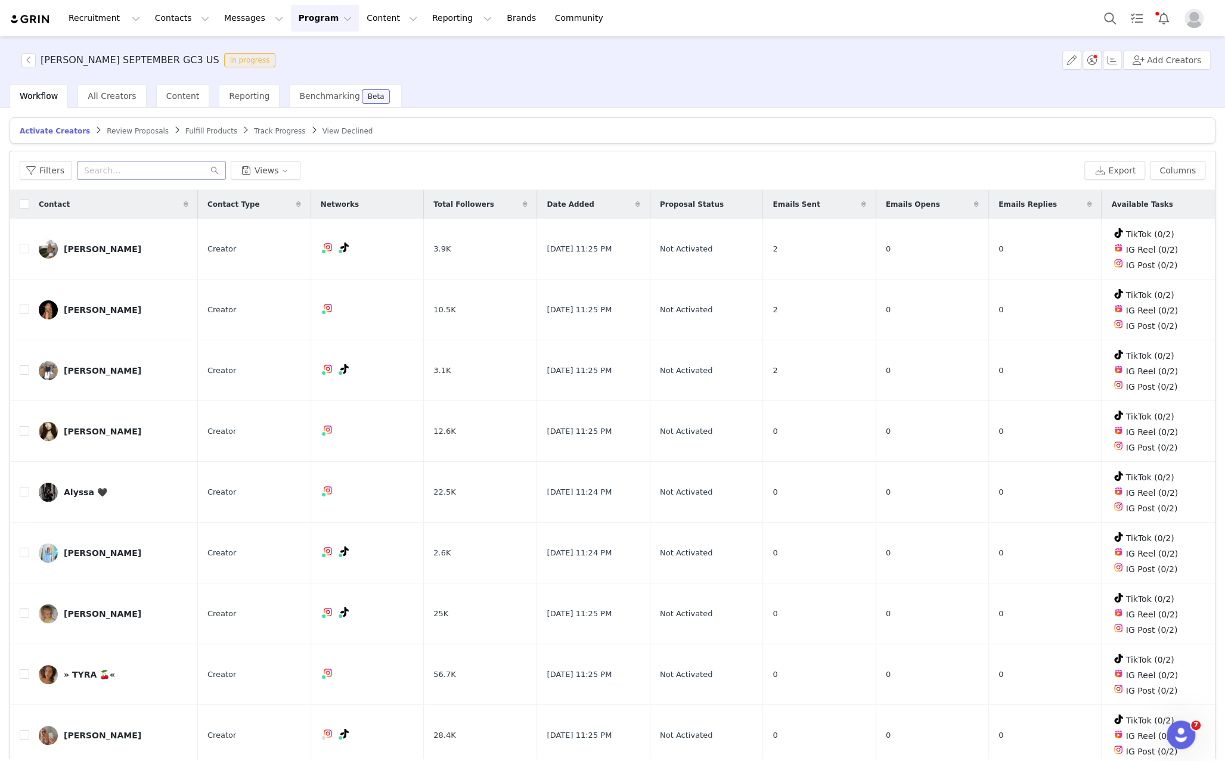
click at [866, 209] on span at bounding box center [863, 204] width 14 height 14
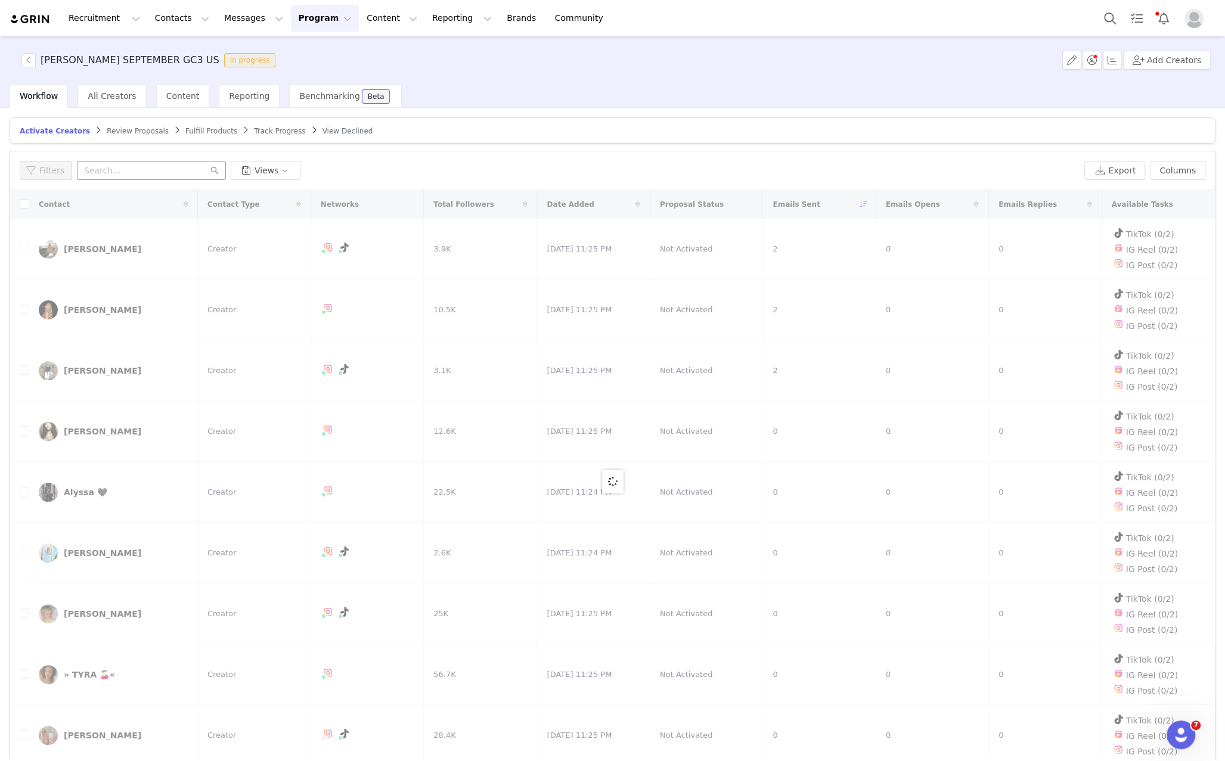
click at [865, 208] on div at bounding box center [612, 481] width 1204 height 583
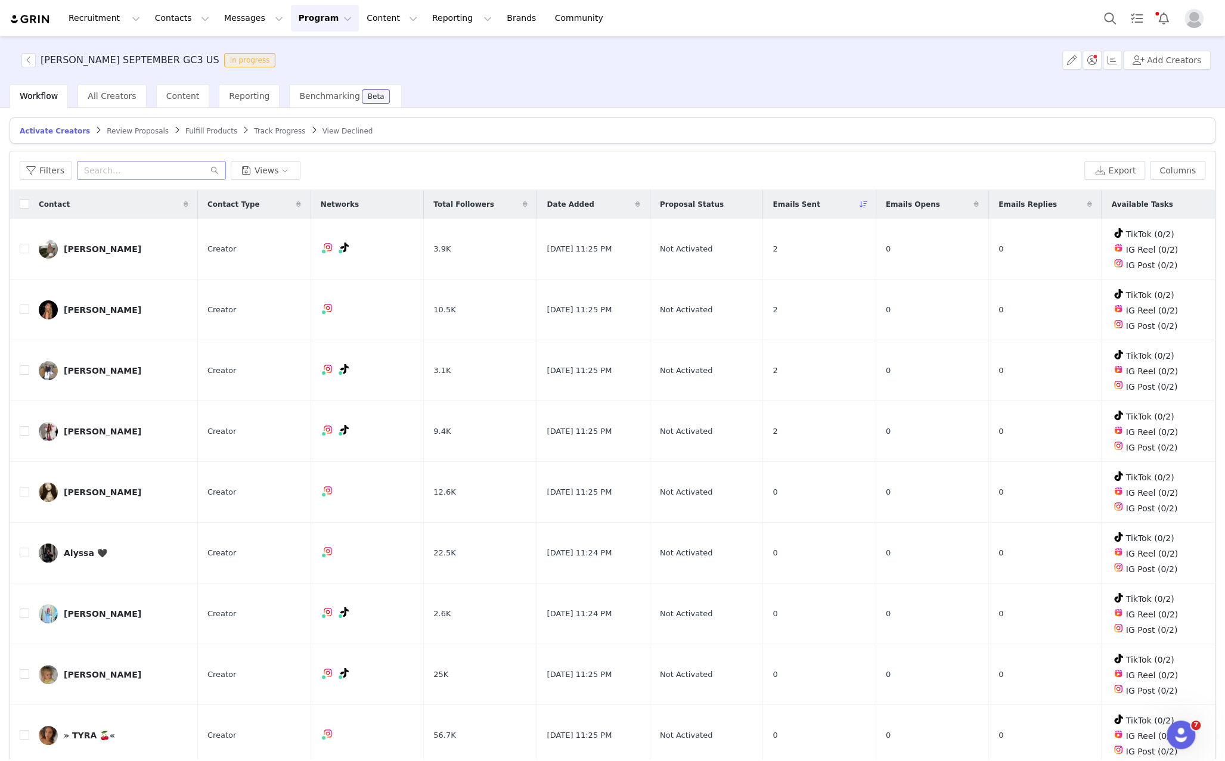
click at [868, 206] on icon at bounding box center [863, 204] width 8 height 7
click at [136, 129] on span "Review Proposals" at bounding box center [138, 131] width 62 height 8
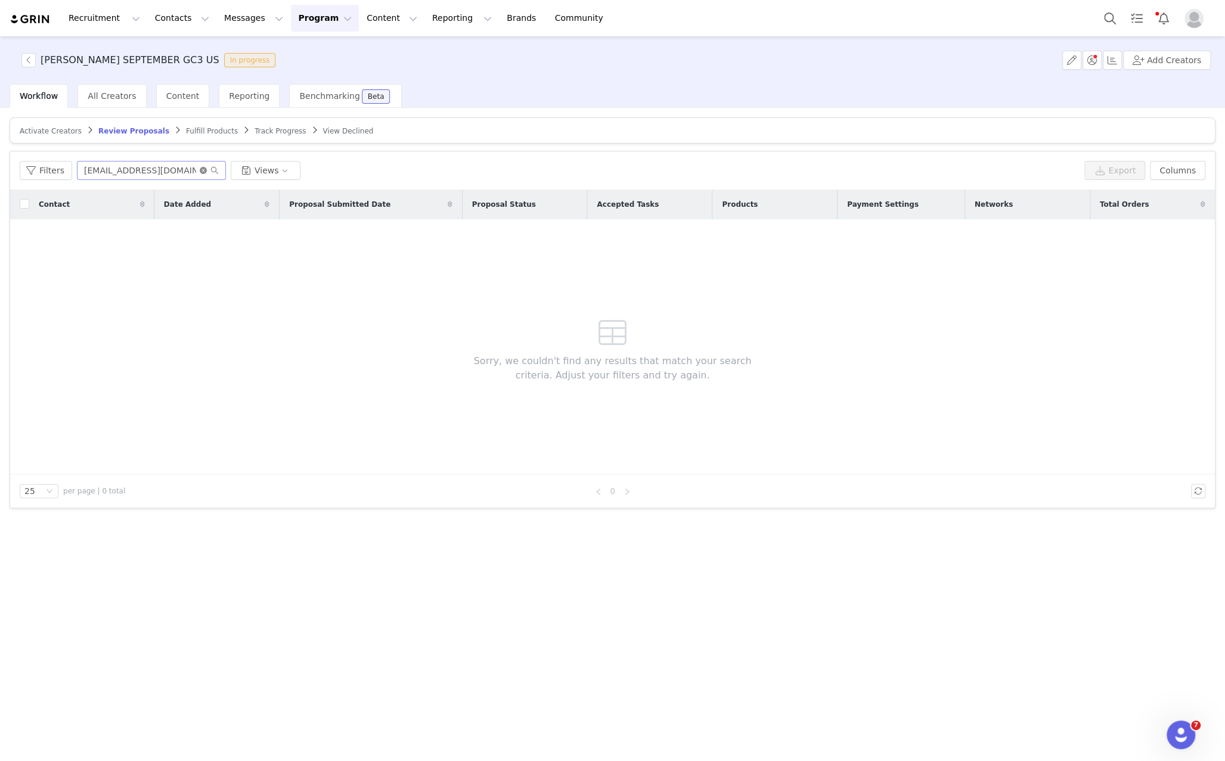
click at [201, 173] on icon "icon: close-circle" at bounding box center [203, 170] width 7 height 7
